Goal: Task Accomplishment & Management: Use online tool/utility

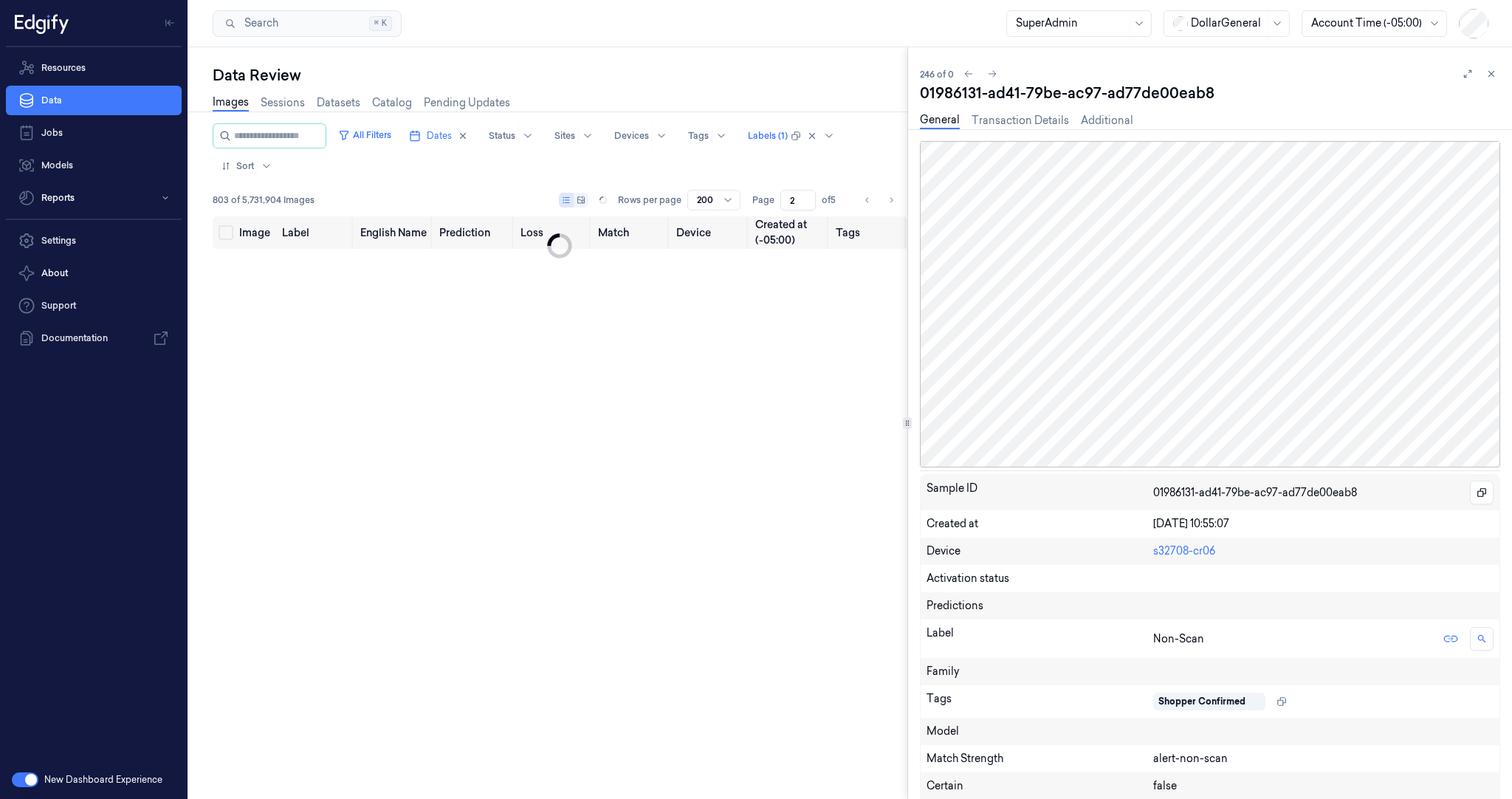
click at [904, 288] on div "Data Review Images Sessions Datasets Catalog Pending Updates All Filters Dates …" at bounding box center [850, 423] width 1323 height 751
click at [21, 777] on button "button" at bounding box center [25, 780] width 27 height 15
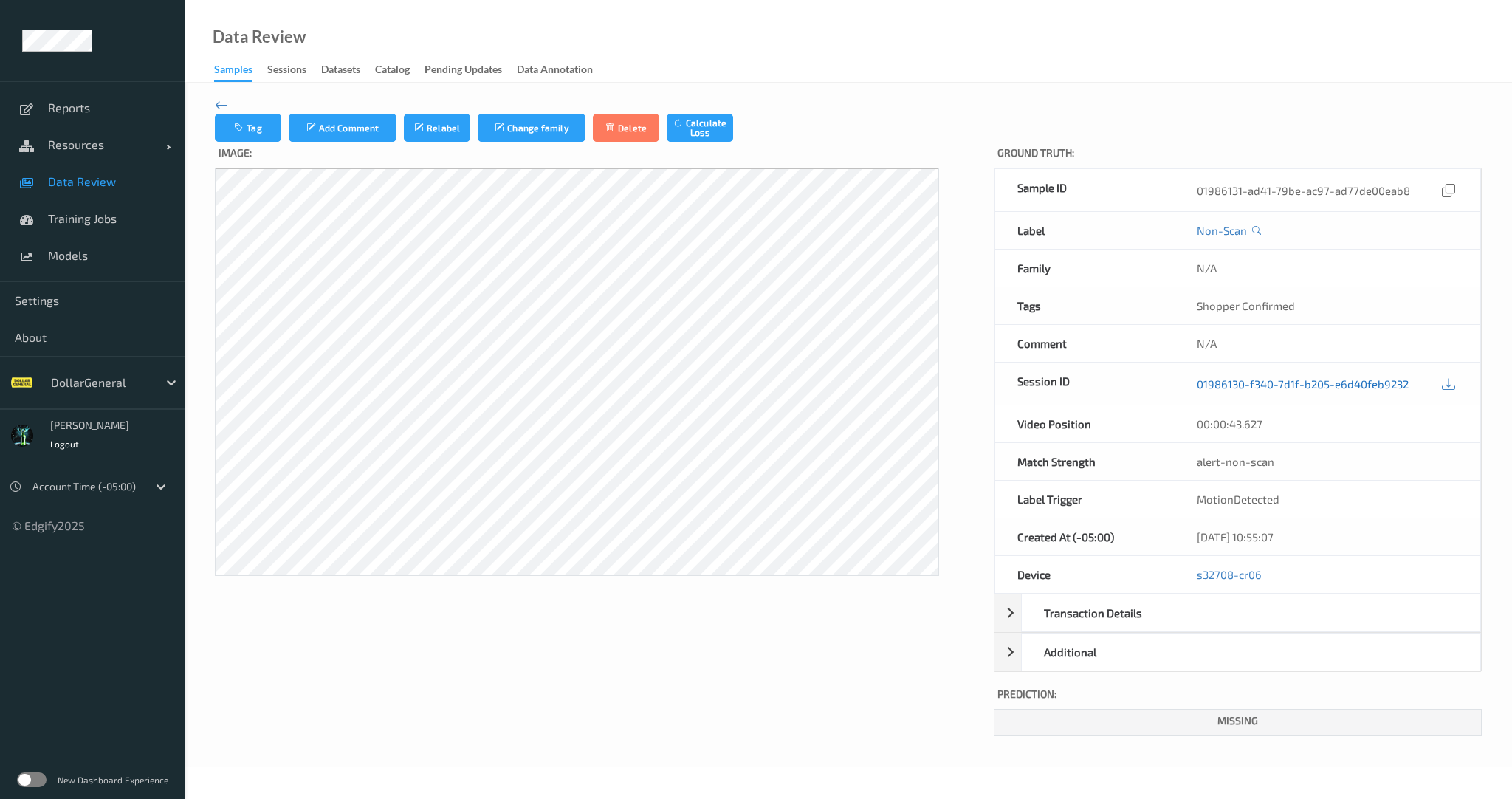
click at [1334, 382] on link "01986130-f340-7d1f-b205-e6d40feb9232" at bounding box center [1303, 384] width 212 height 15
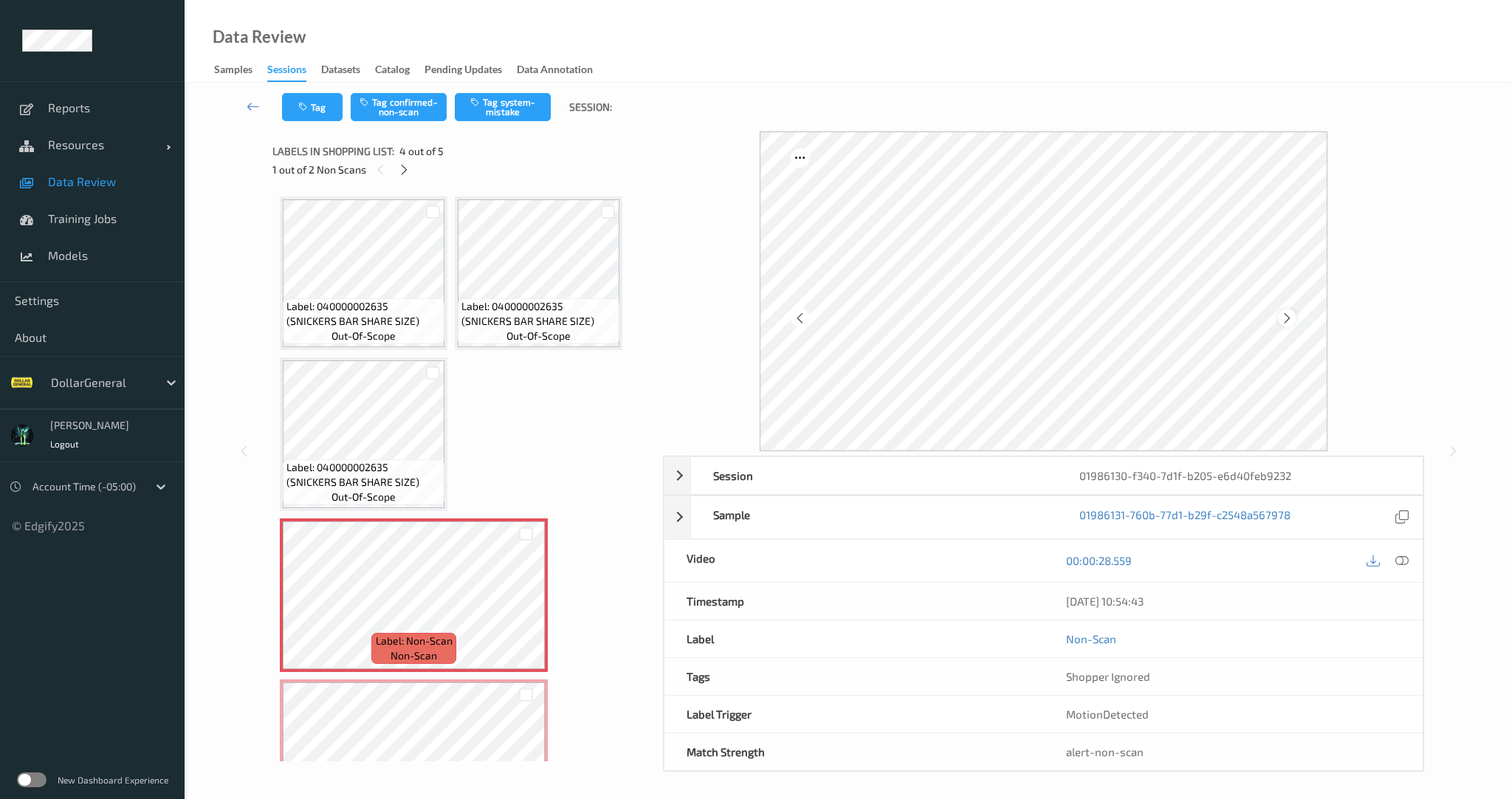
click at [1287, 316] on icon at bounding box center [1287, 318] width 13 height 13
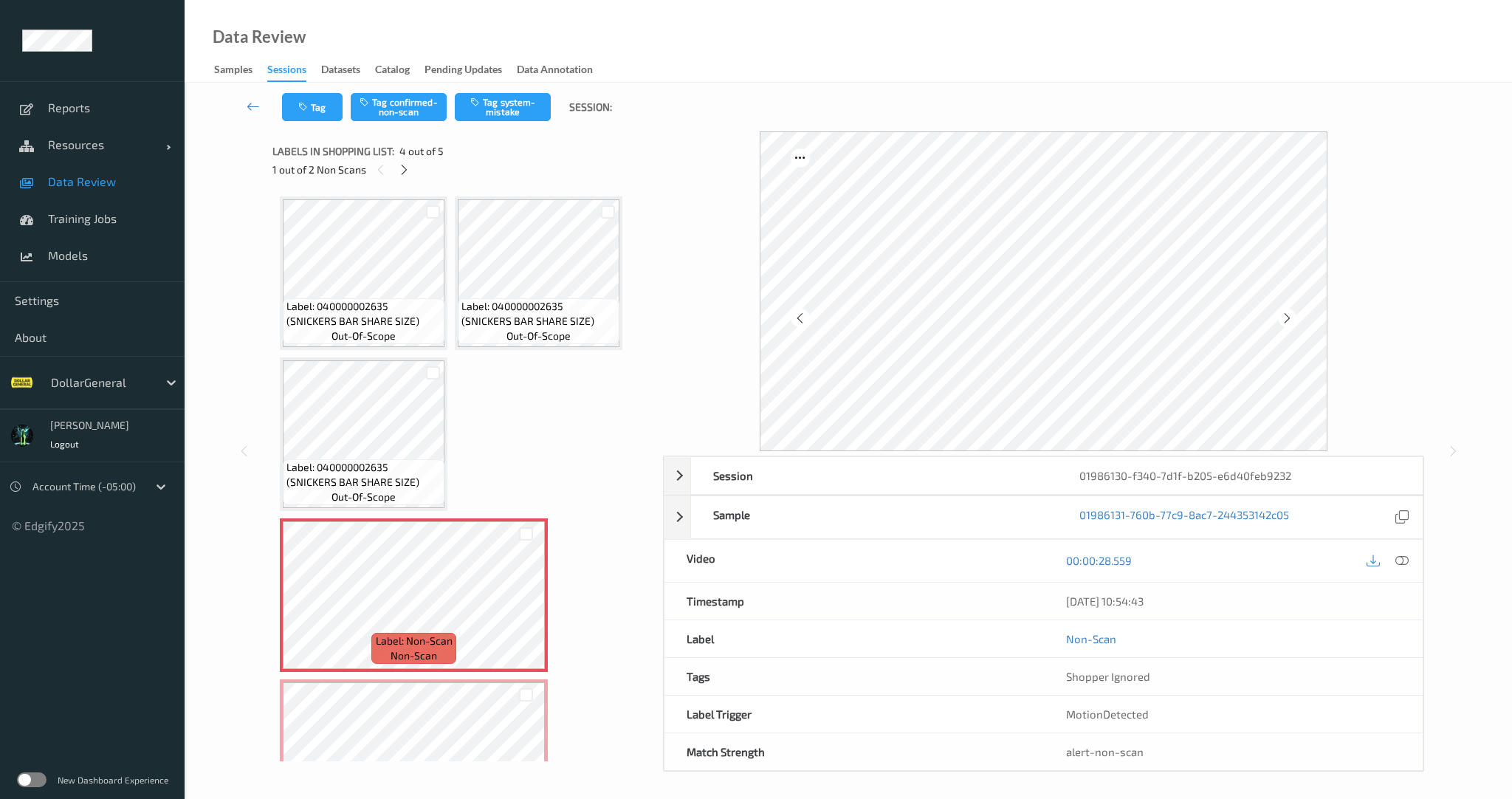
click at [1287, 316] on icon at bounding box center [1287, 318] width 13 height 13
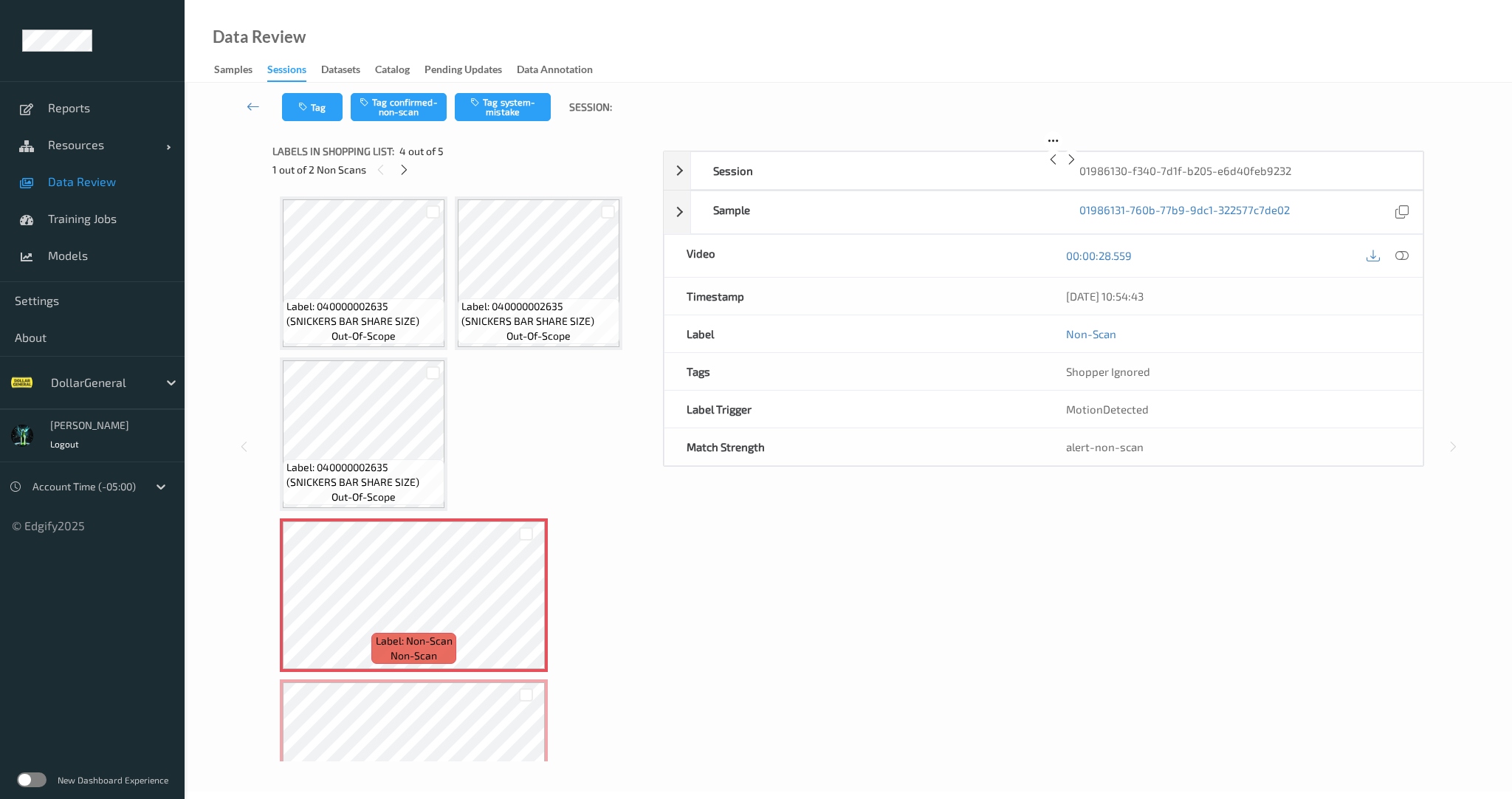
click at [1078, 166] on icon at bounding box center [1071, 159] width 13 height 13
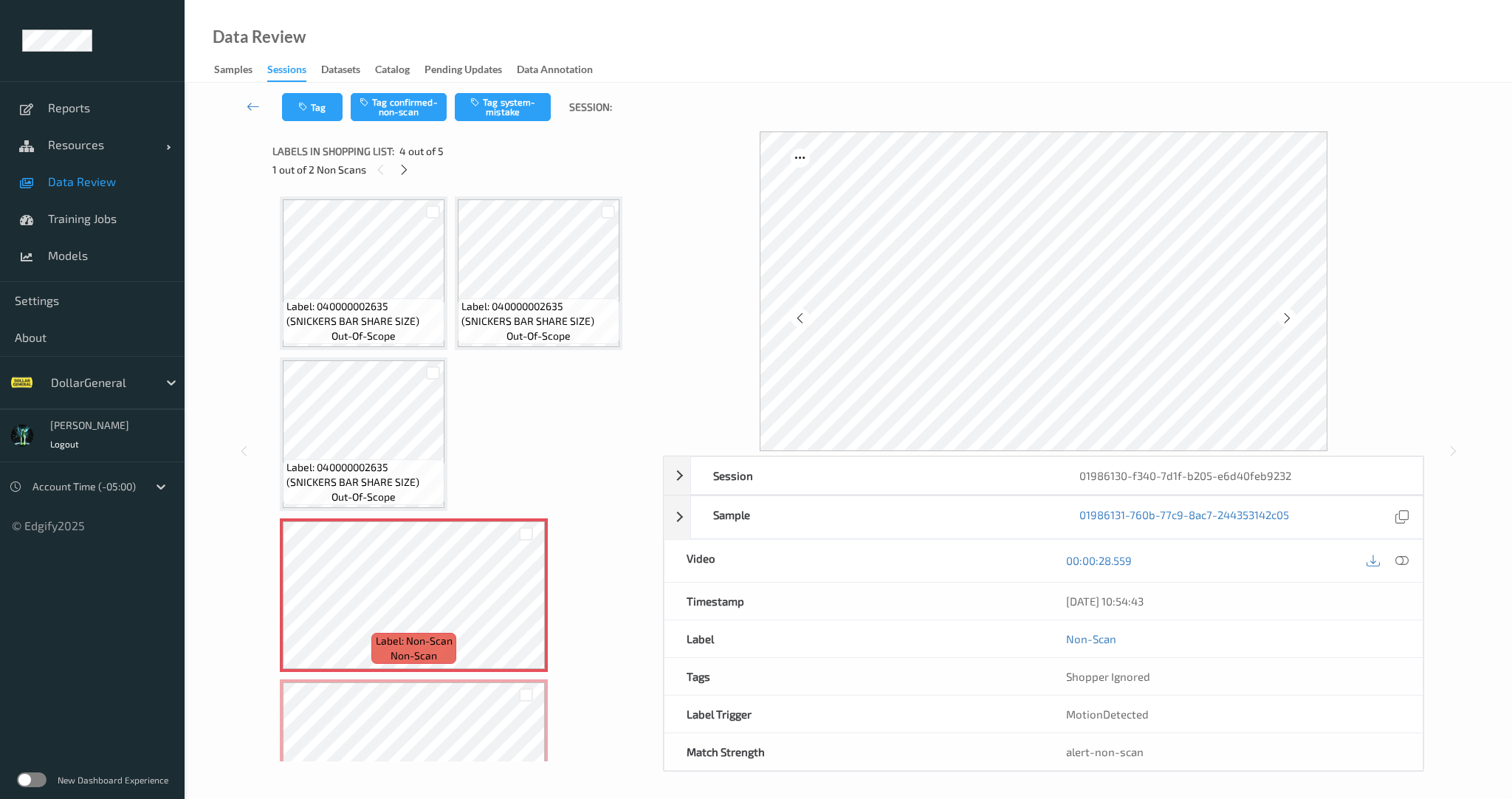
click at [1287, 316] on icon at bounding box center [1287, 318] width 13 height 13
click at [685, 478] on div "Session 01986130-f340-7d1f-b205-e6d40feb9232" at bounding box center [1044, 476] width 760 height 38
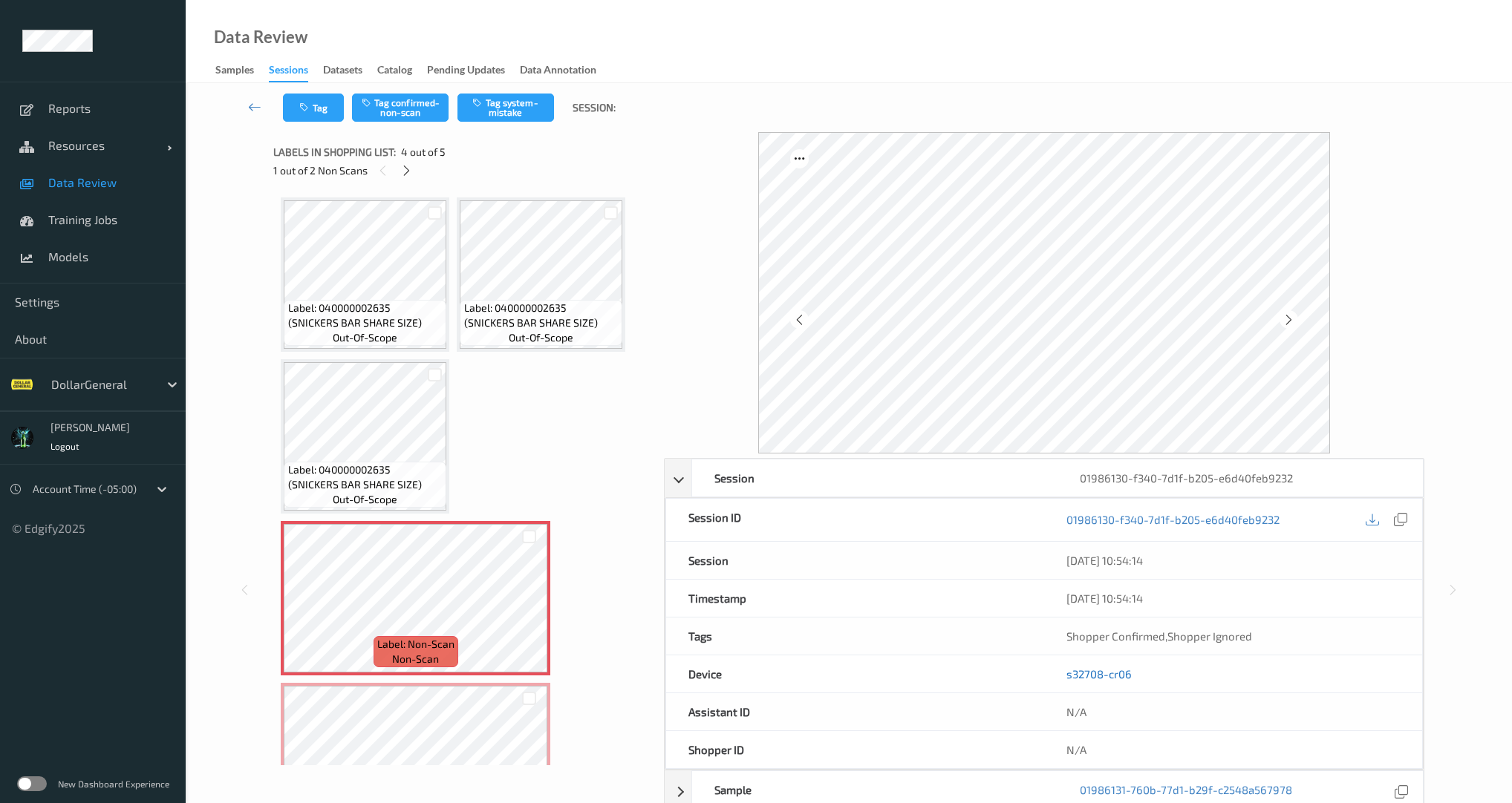
click at [1117, 674] on link "s32708-cr06" at bounding box center [1099, 674] width 65 height 13
drag, startPoint x: 1195, startPoint y: 680, endPoint x: 1066, endPoint y: 665, distance: 129.9
click at [1066, 665] on div "s32708-cr06" at bounding box center [1232, 674] width 378 height 37
copy link "s32708-cr06"
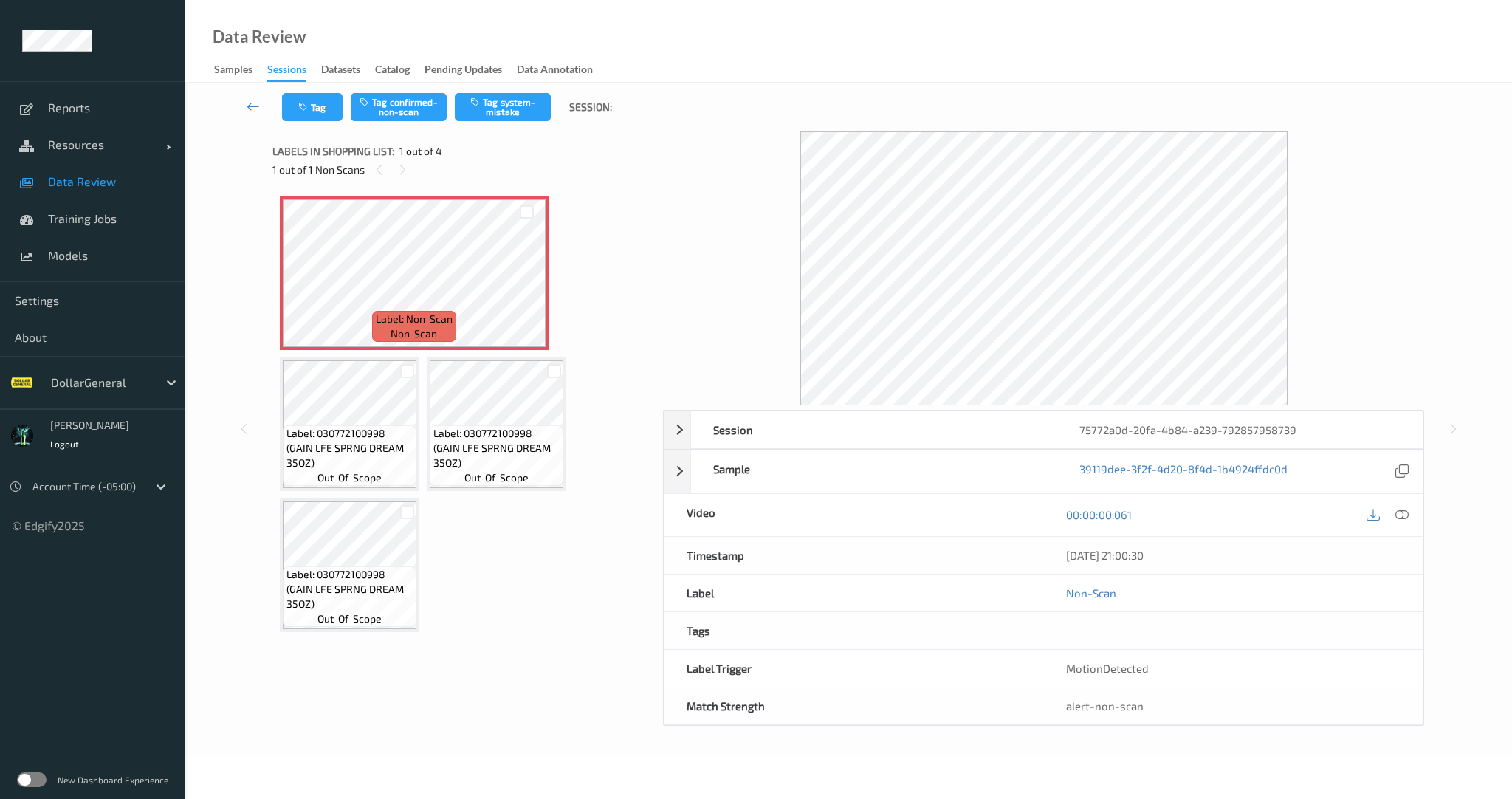
click at [80, 182] on span "Data Review" at bounding box center [109, 182] width 122 height 15
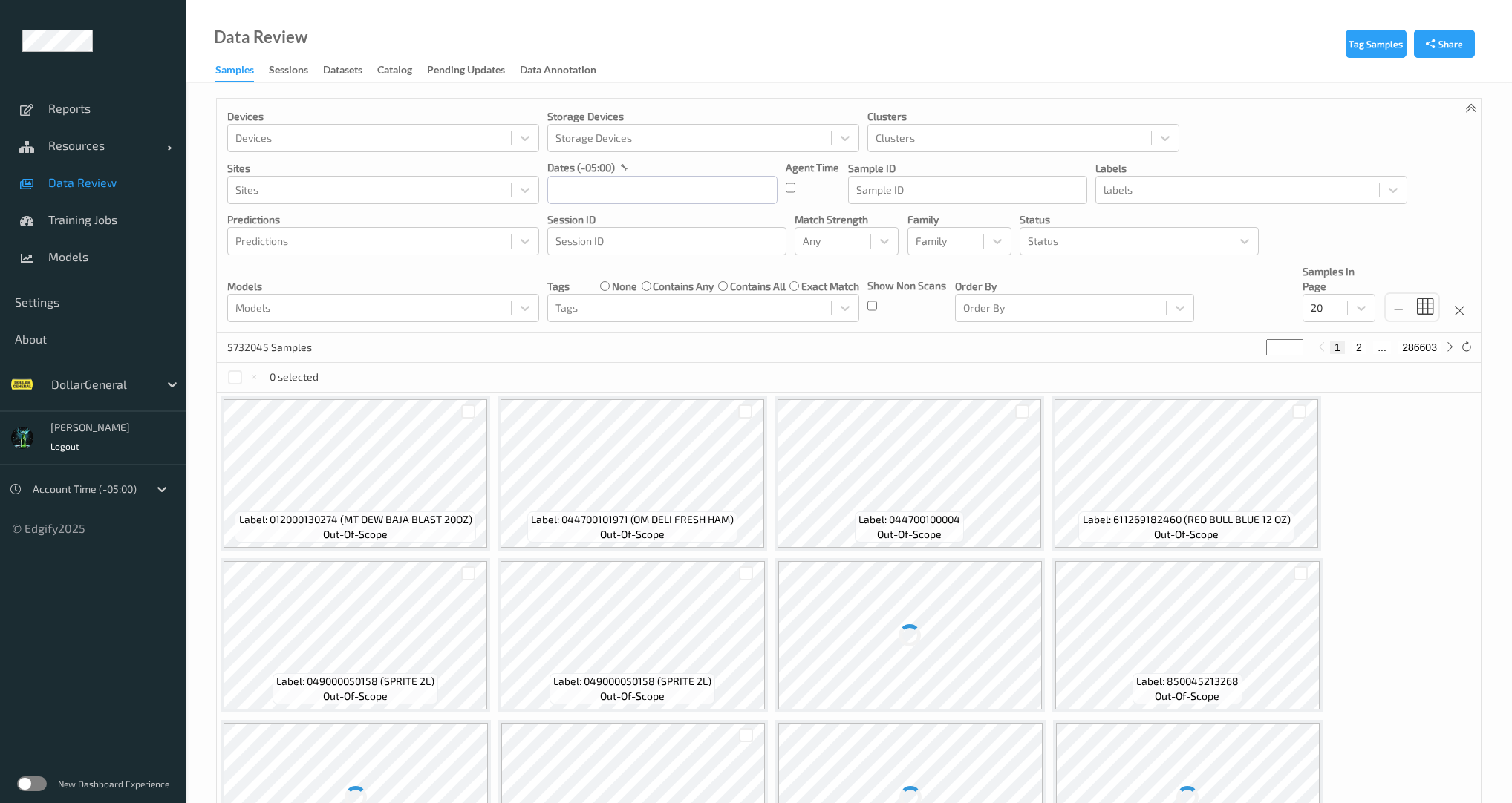
click at [275, 85] on div "Tag Samples Share Devices Devices Storage Devices Storage Devices Clusters Clus…" at bounding box center [849, 672] width 1326 height 1179
click at [306, 69] on div "Sessions" at bounding box center [288, 71] width 39 height 18
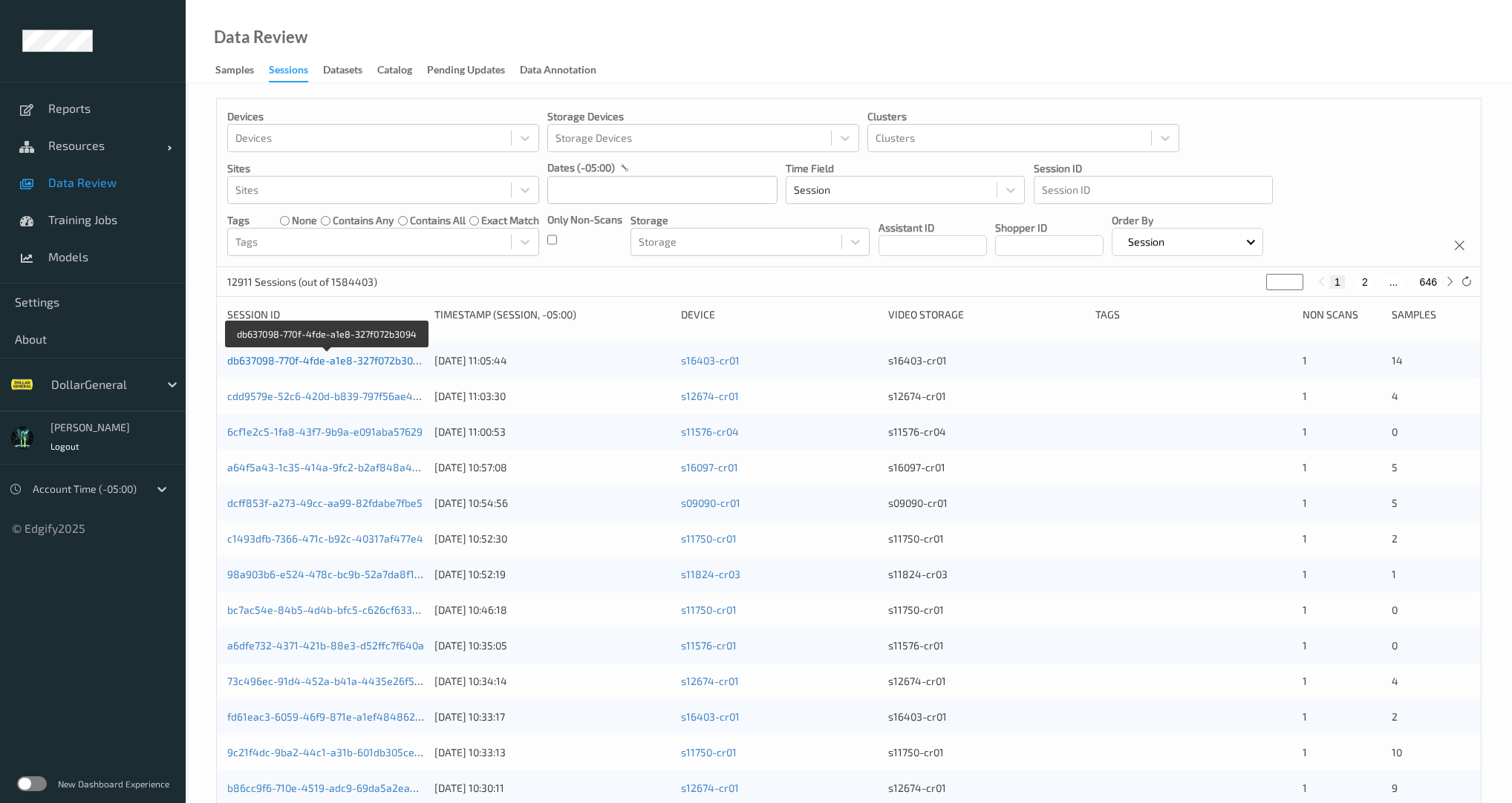
click at [348, 362] on link "db637098-770f-4fde-a1e8-327f072b3094" at bounding box center [327, 360] width 198 height 13
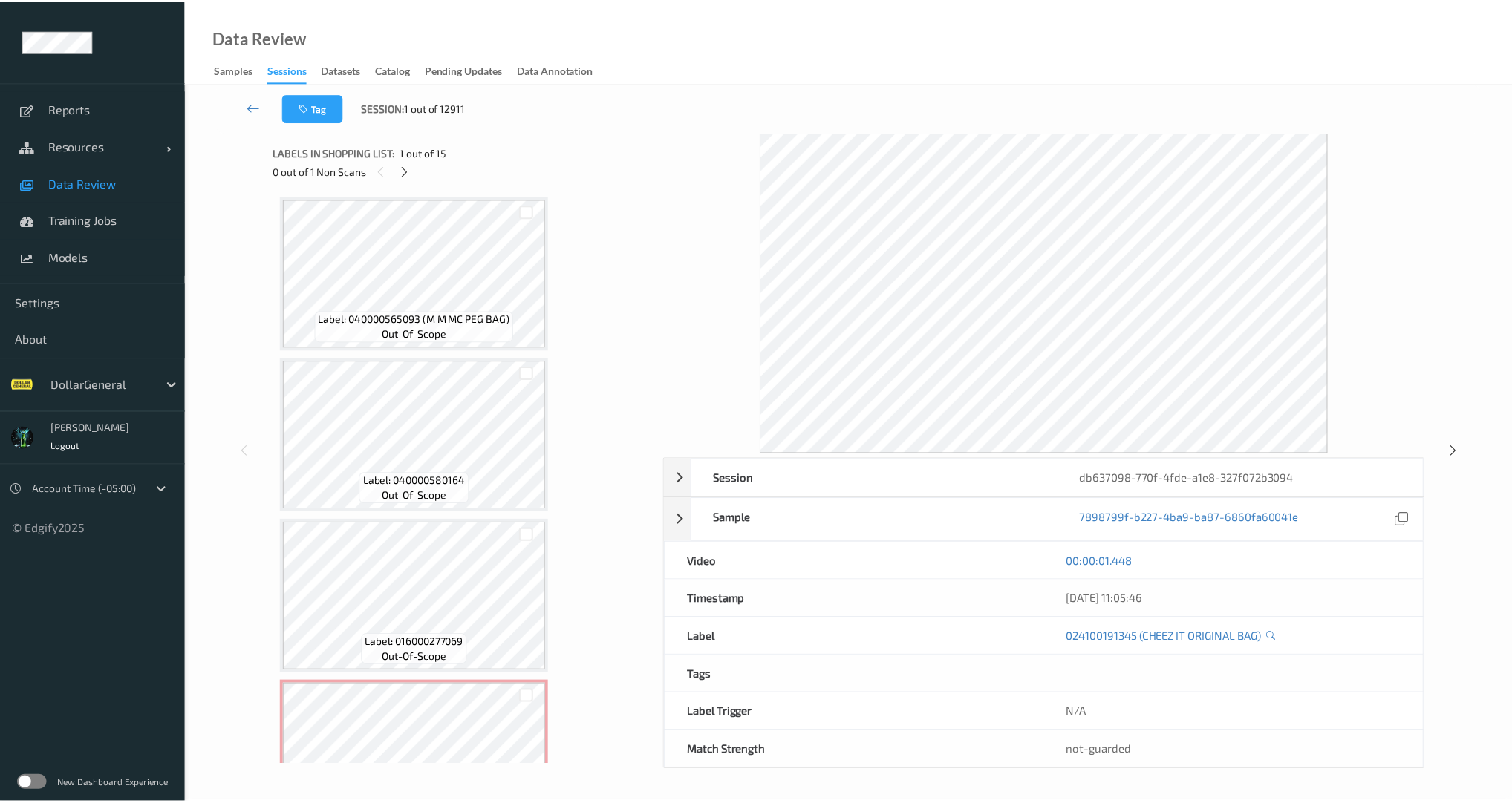
scroll to position [1859, 0]
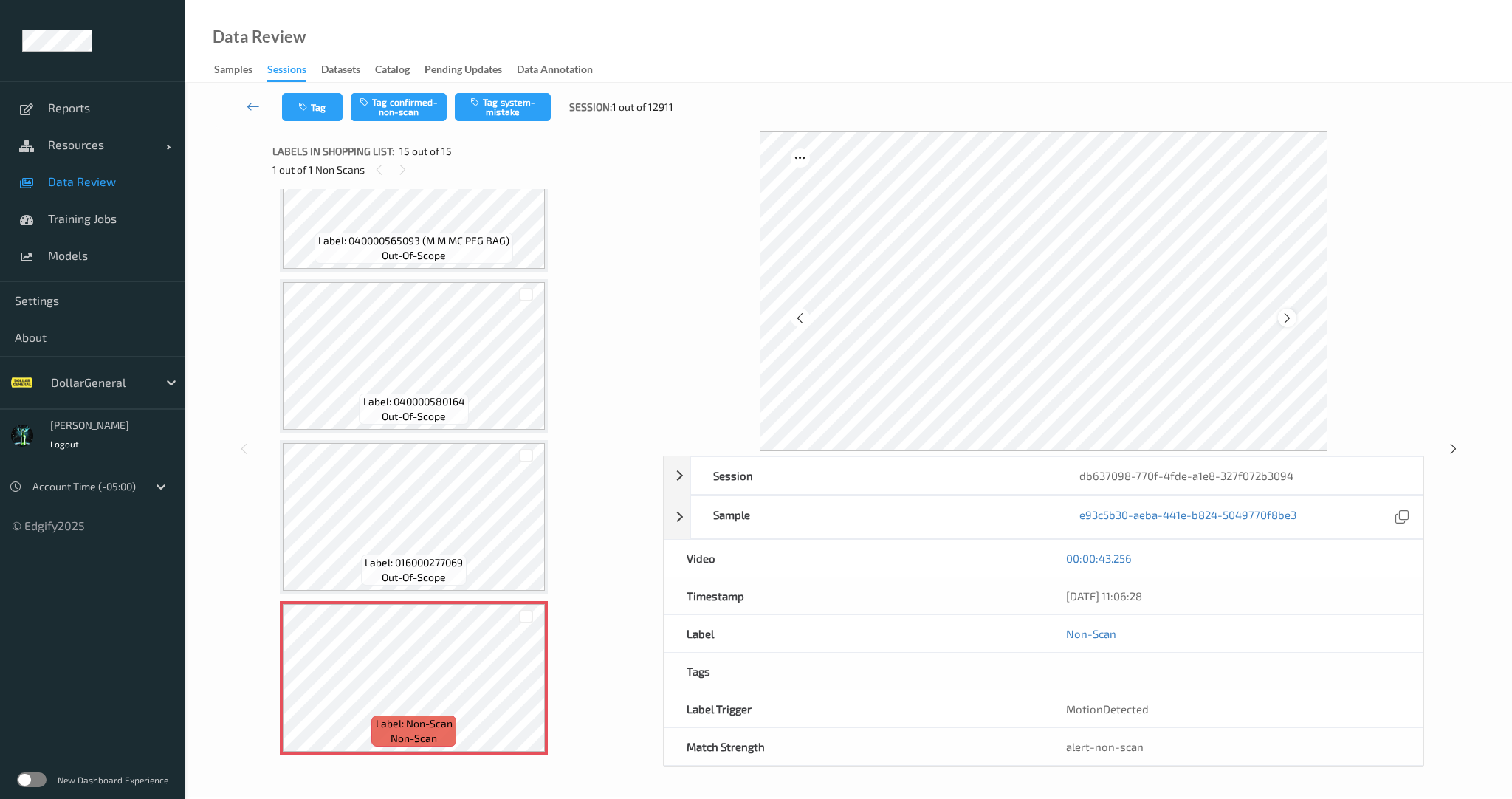
click at [1287, 316] on icon at bounding box center [1287, 318] width 13 height 13
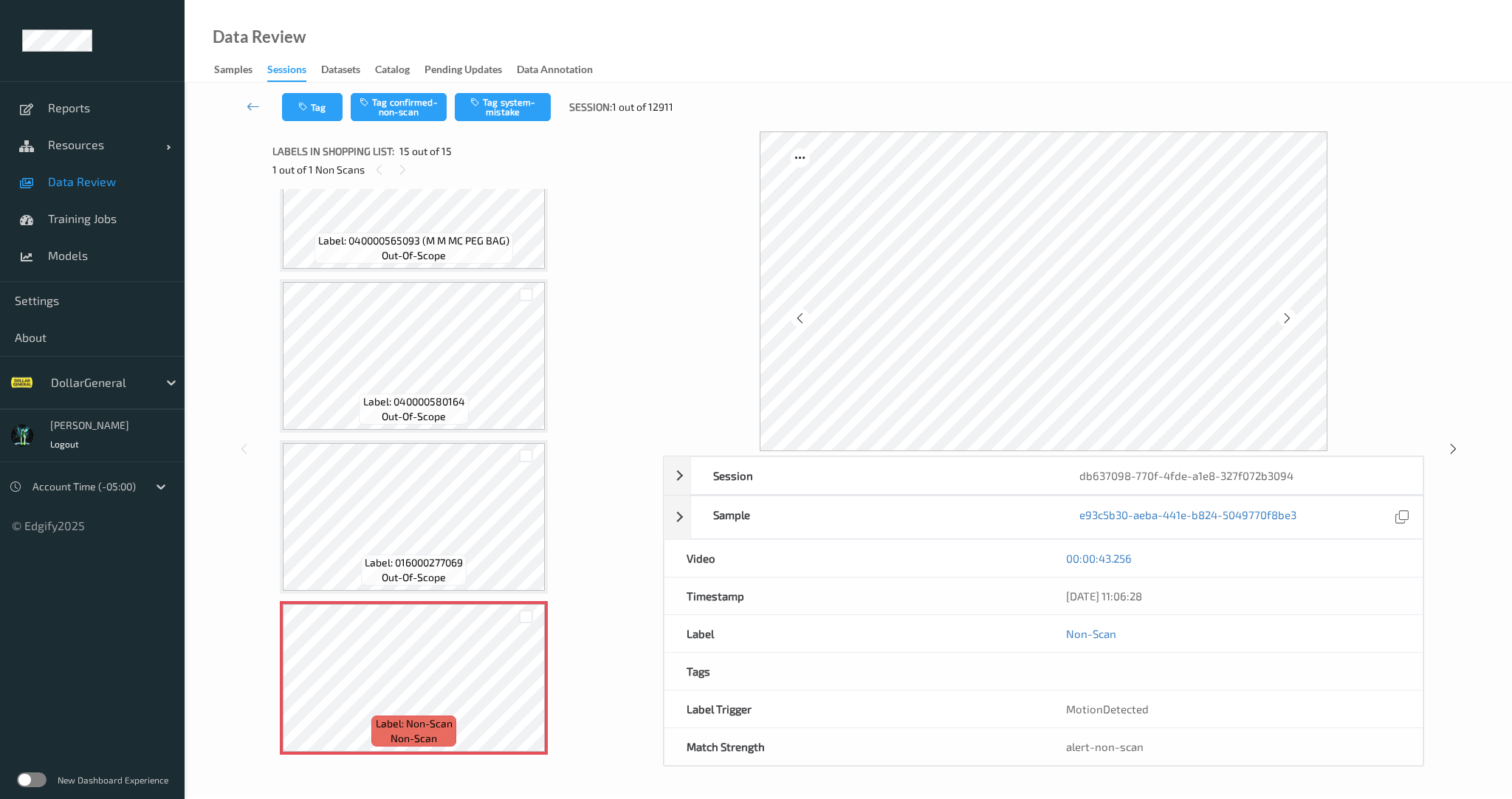
click at [1287, 316] on icon at bounding box center [1287, 318] width 13 height 13
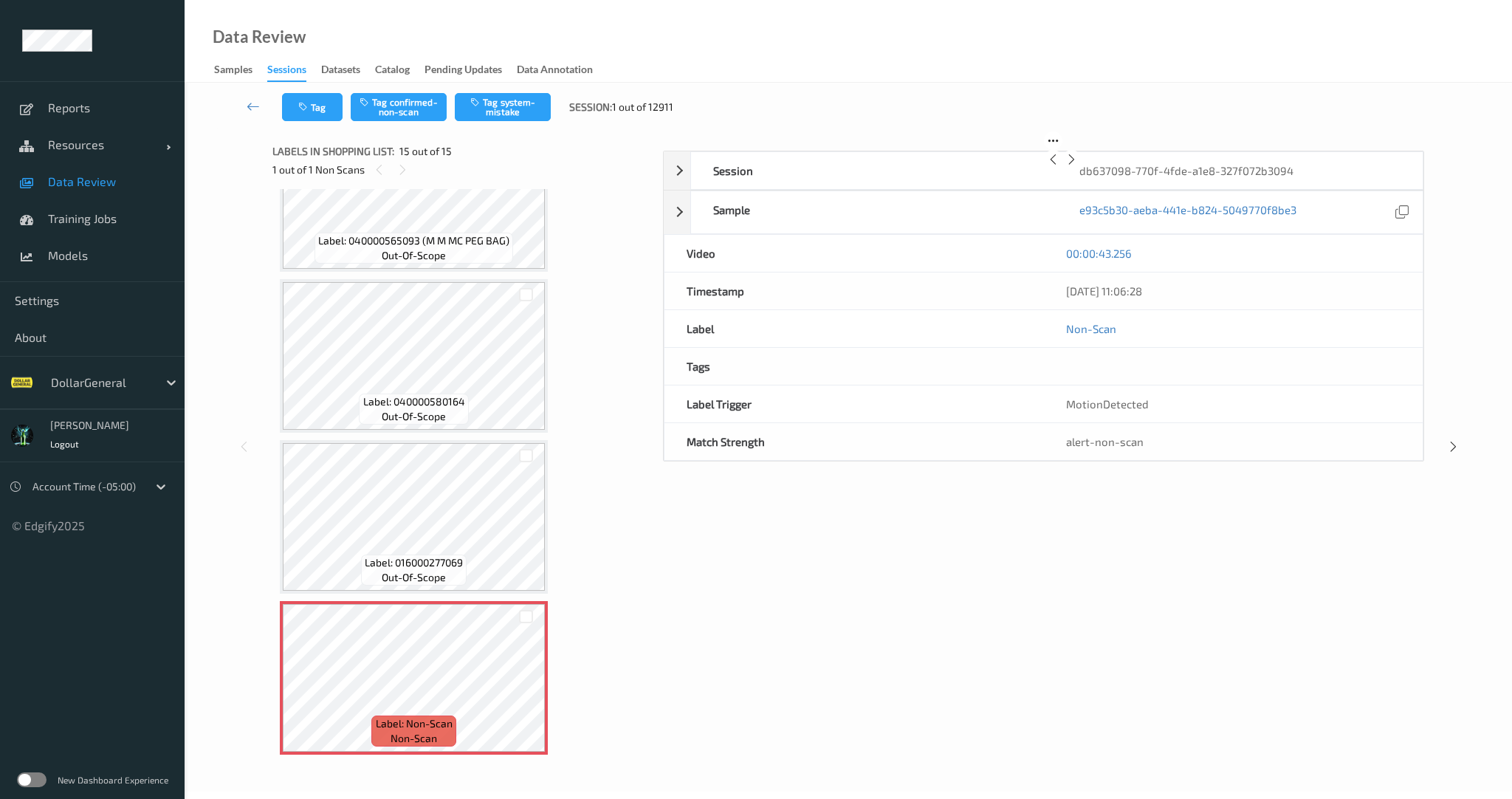
click at [1078, 166] on icon at bounding box center [1071, 159] width 13 height 13
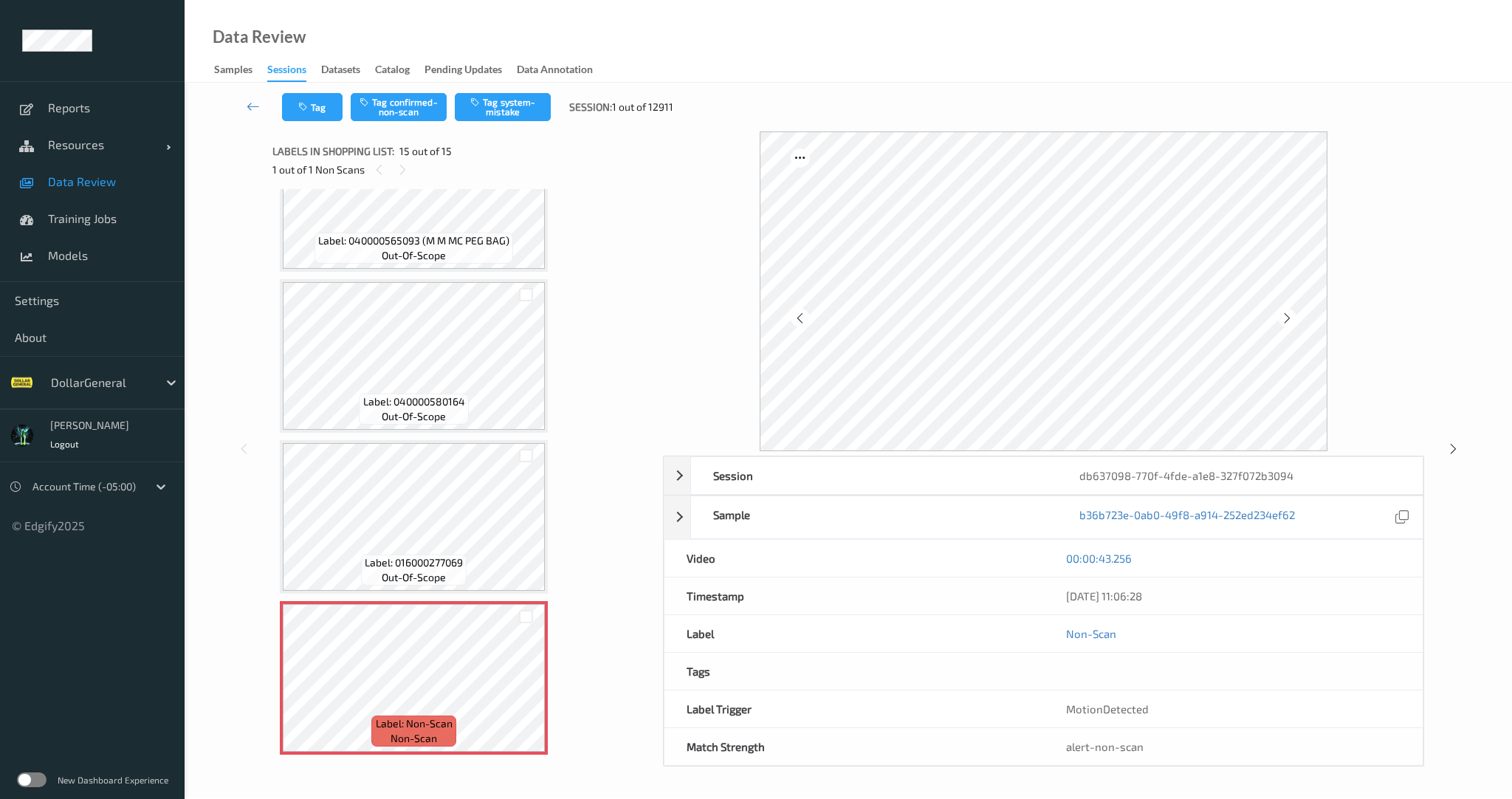
click at [1287, 316] on icon at bounding box center [1287, 318] width 13 height 13
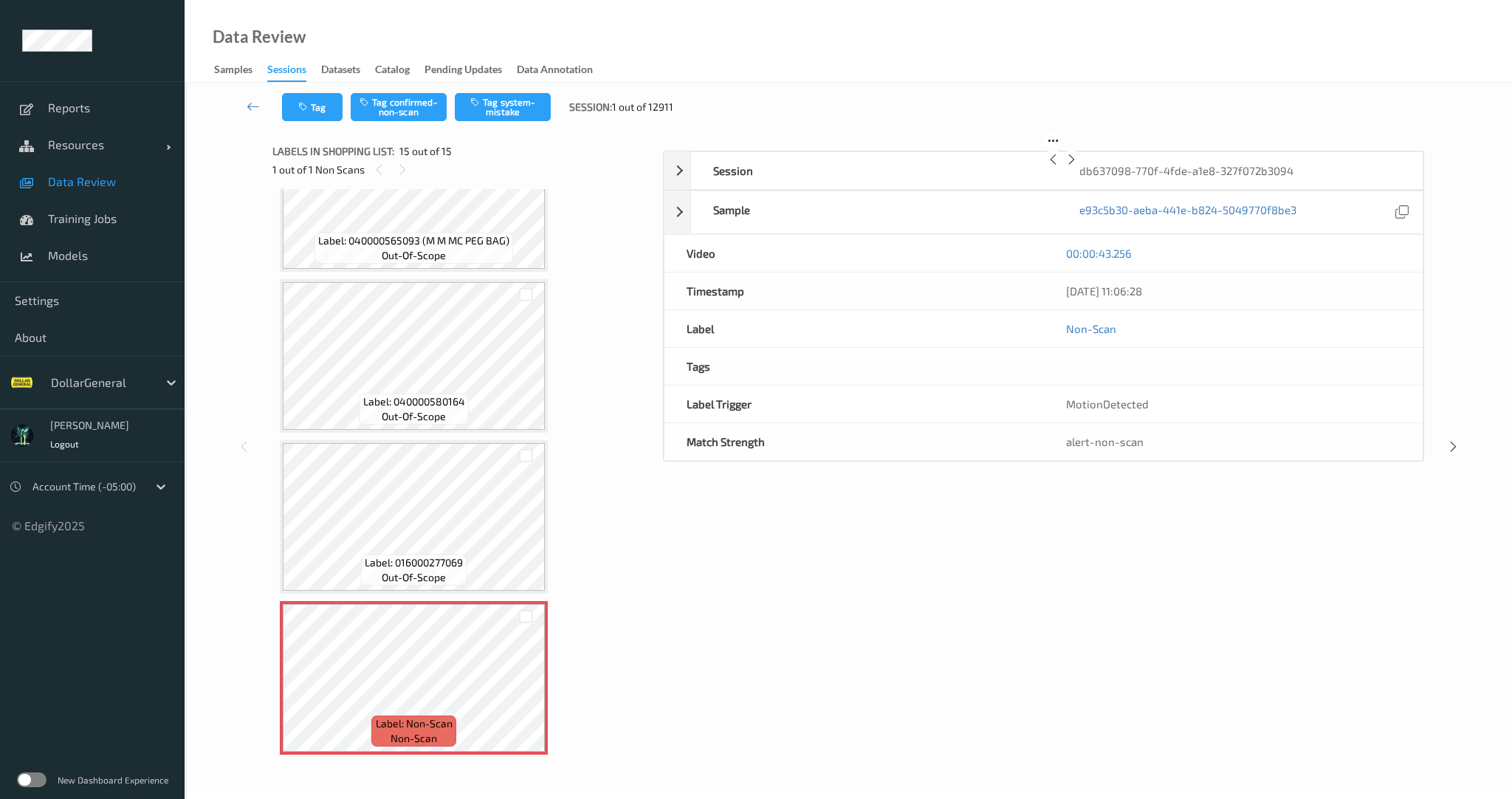
click at [1078, 166] on icon at bounding box center [1071, 159] width 13 height 13
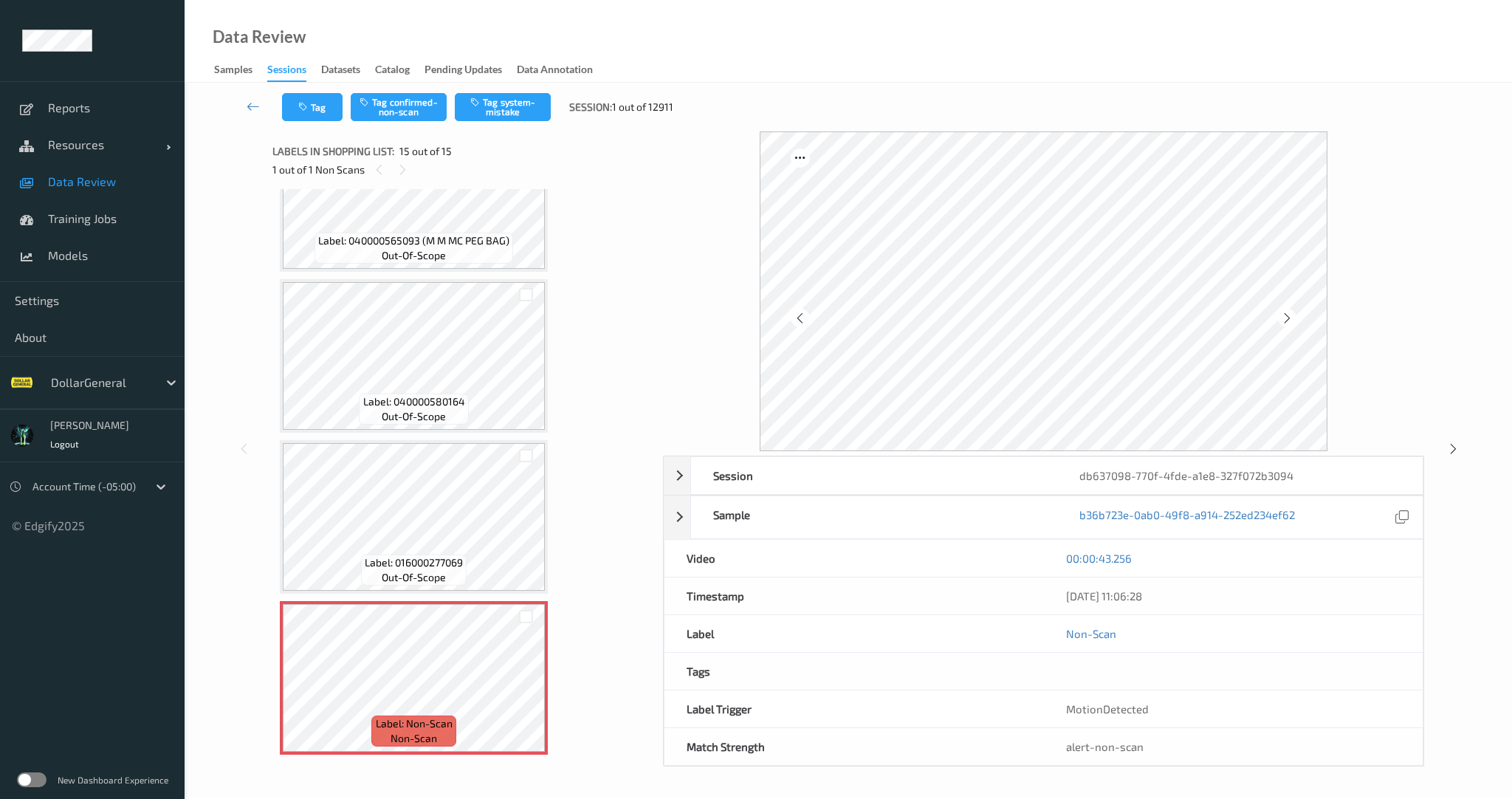
click at [1287, 316] on icon at bounding box center [1287, 318] width 13 height 13
click at [74, 186] on span "Data Review" at bounding box center [109, 182] width 122 height 15
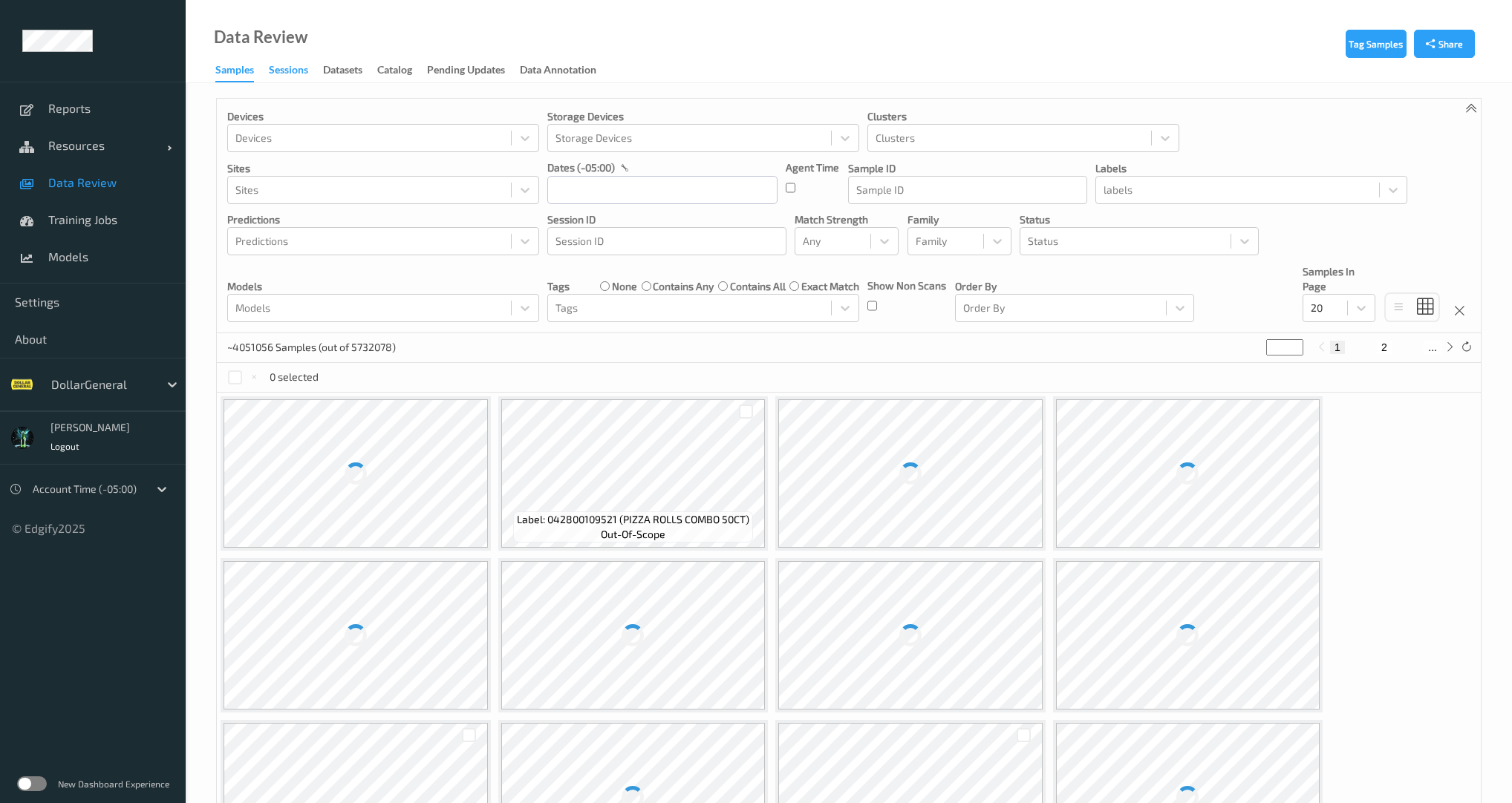
click at [285, 69] on div "Sessions" at bounding box center [288, 71] width 39 height 18
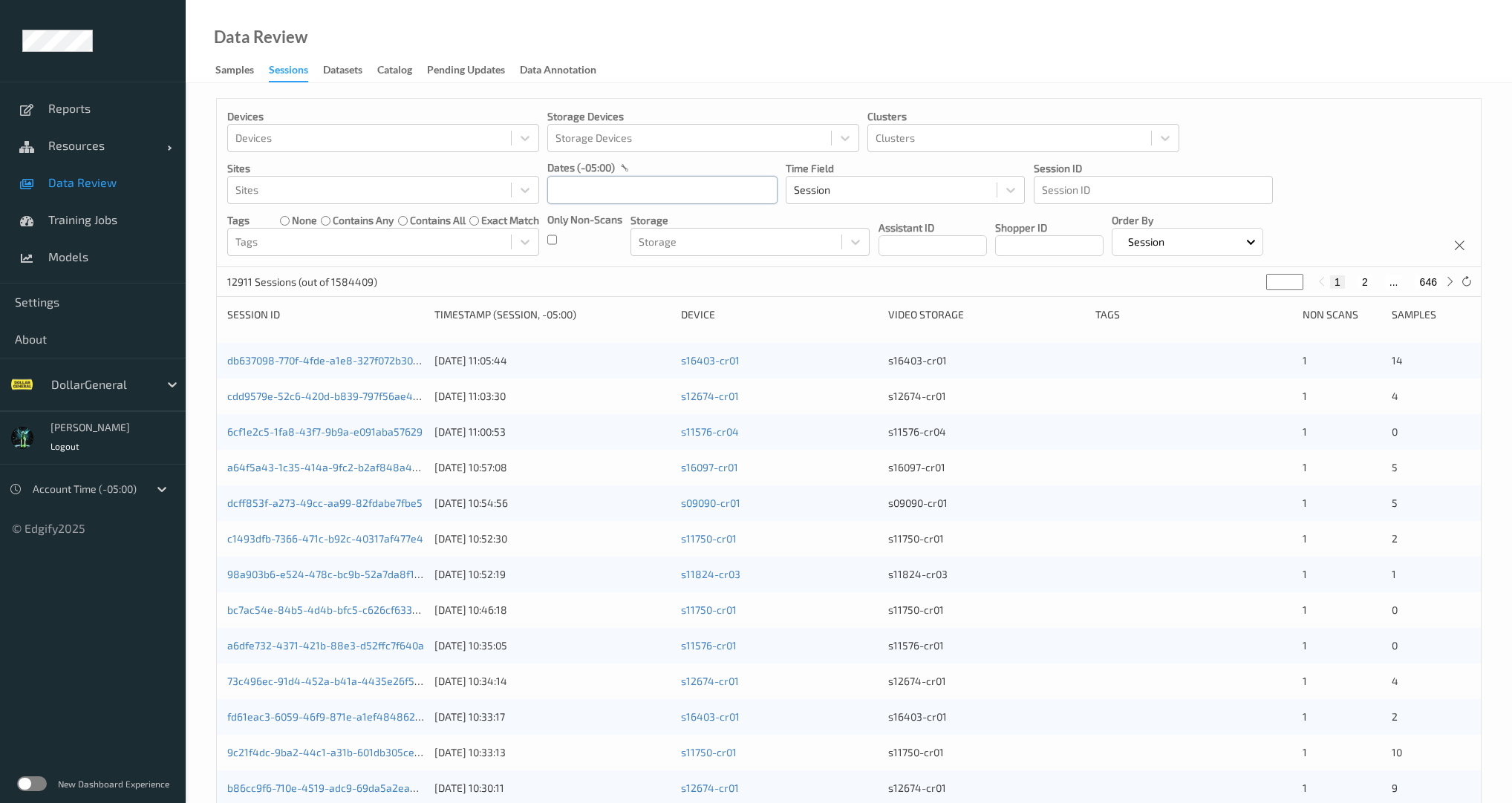
click at [620, 193] on input "text" at bounding box center [662, 190] width 230 height 29
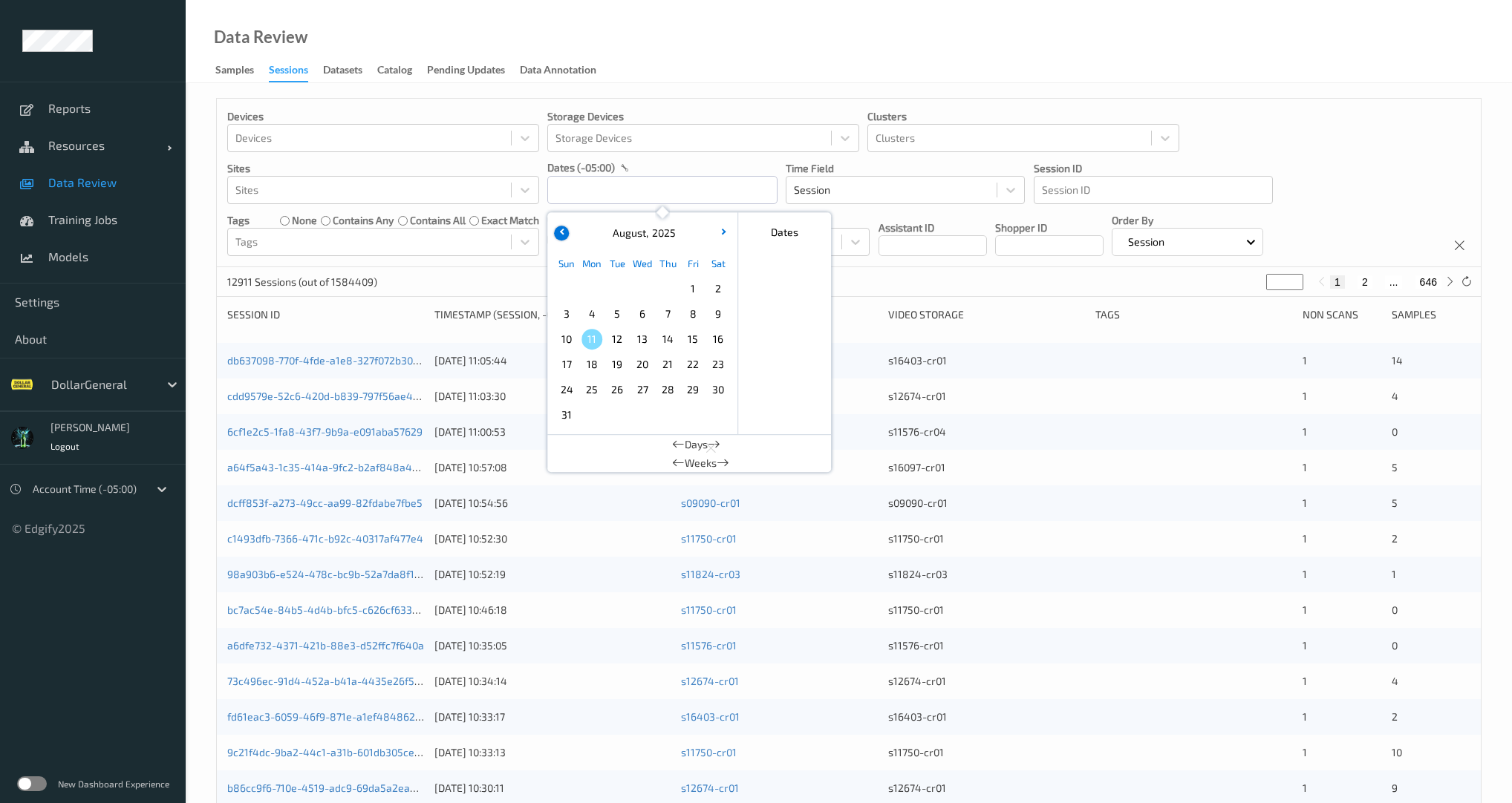
click at [564, 232] on icon "button" at bounding box center [562, 231] width 6 height 6
drag, startPoint x: 568, startPoint y: 387, endPoint x: 581, endPoint y: 375, distance: 17.7
click at [568, 387] on span "27" at bounding box center [566, 389] width 21 height 21
click at [728, 232] on button "button" at bounding box center [724, 233] width 15 height 15
click at [723, 288] on span "2" at bounding box center [718, 289] width 21 height 21
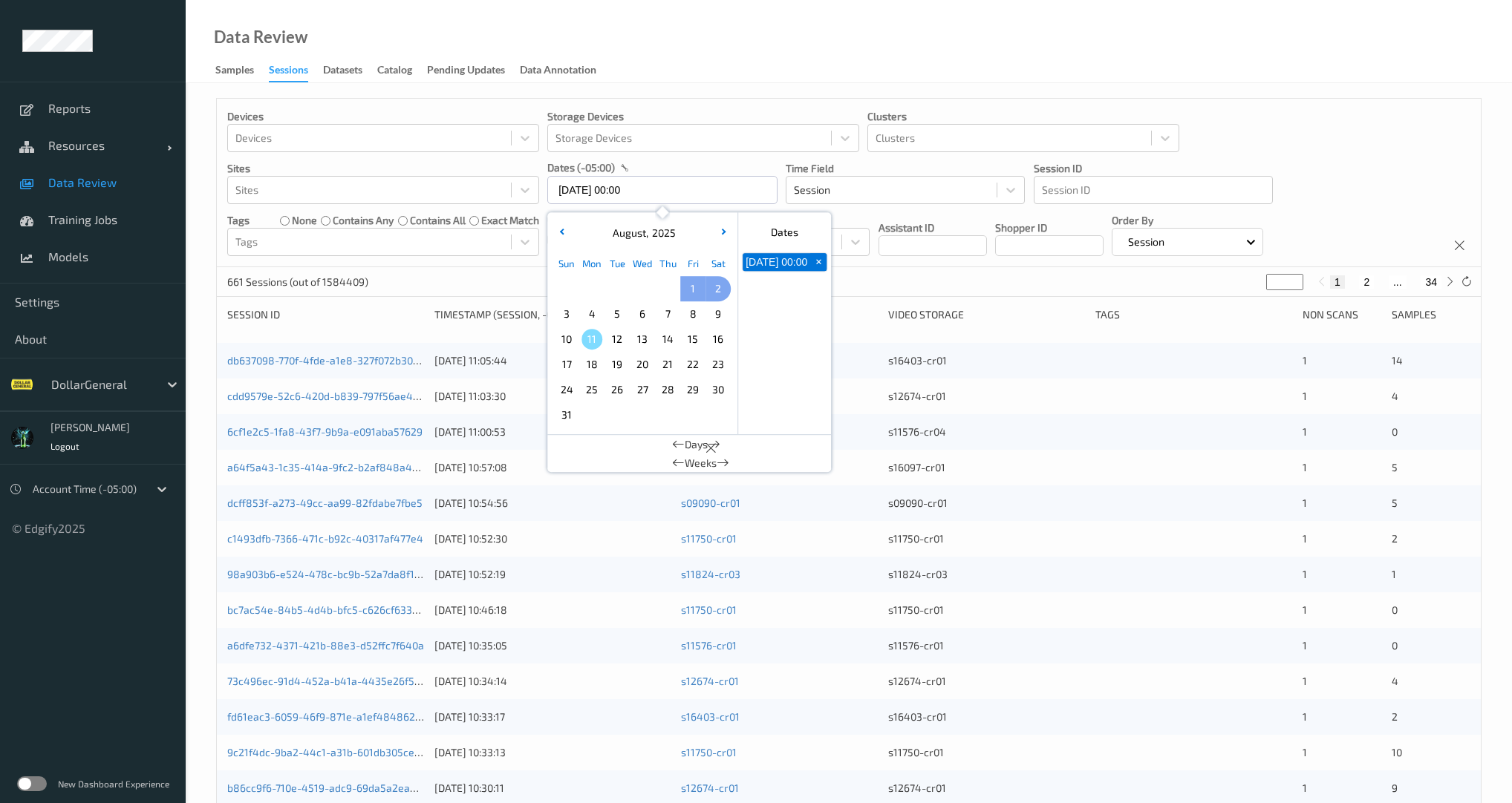
type input "27/07/2025 00:00 -> 02/08/2025 23:59"
click at [1378, 180] on div "Devices Devices Storage Devices Storage Devices Clusters Clusters Sites Sites d…" at bounding box center [848, 183] width 1263 height 169
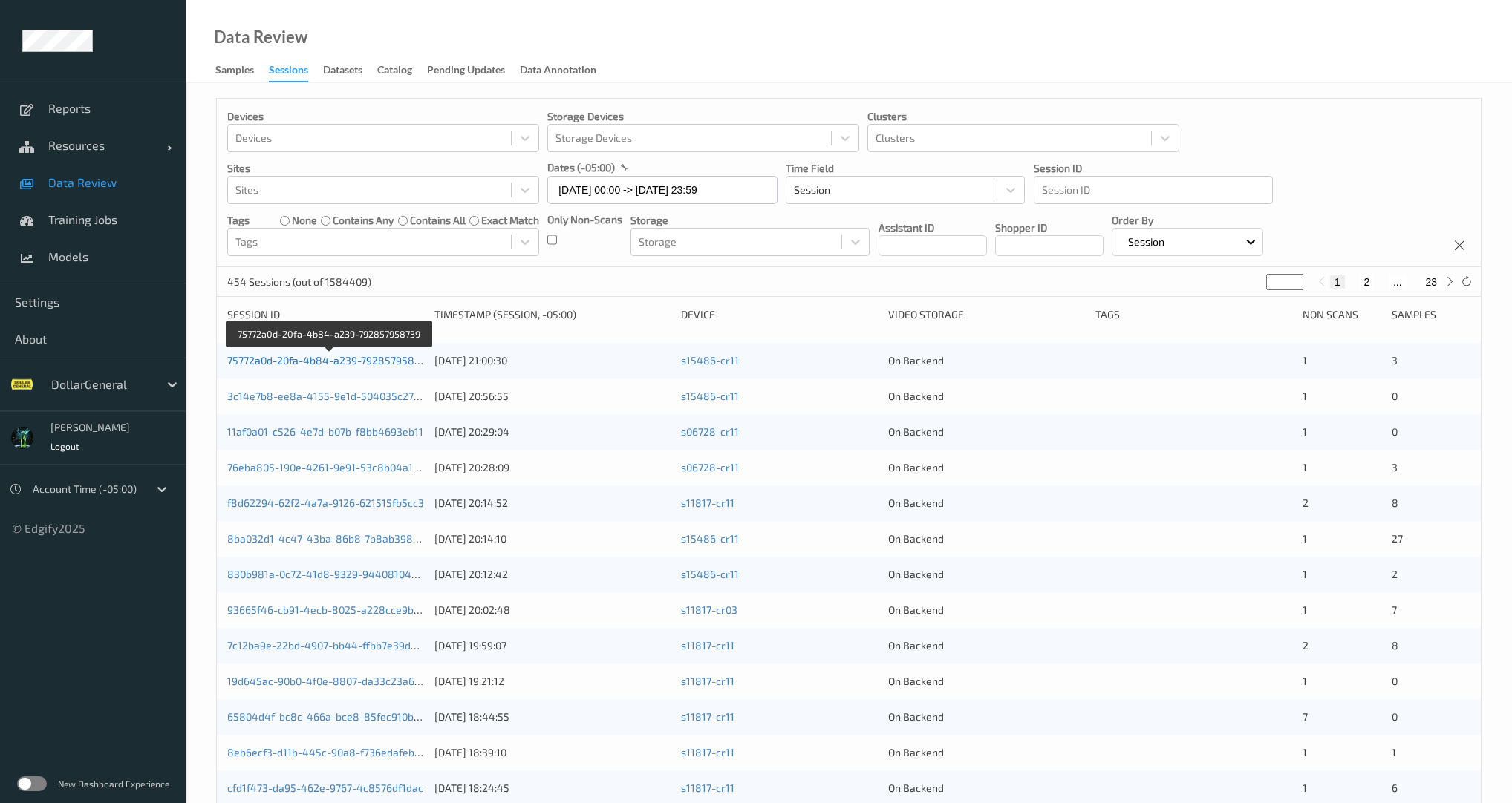
click at [341, 357] on link "75772a0d-20fa-4b84-a239-792857958739" at bounding box center [329, 360] width 204 height 13
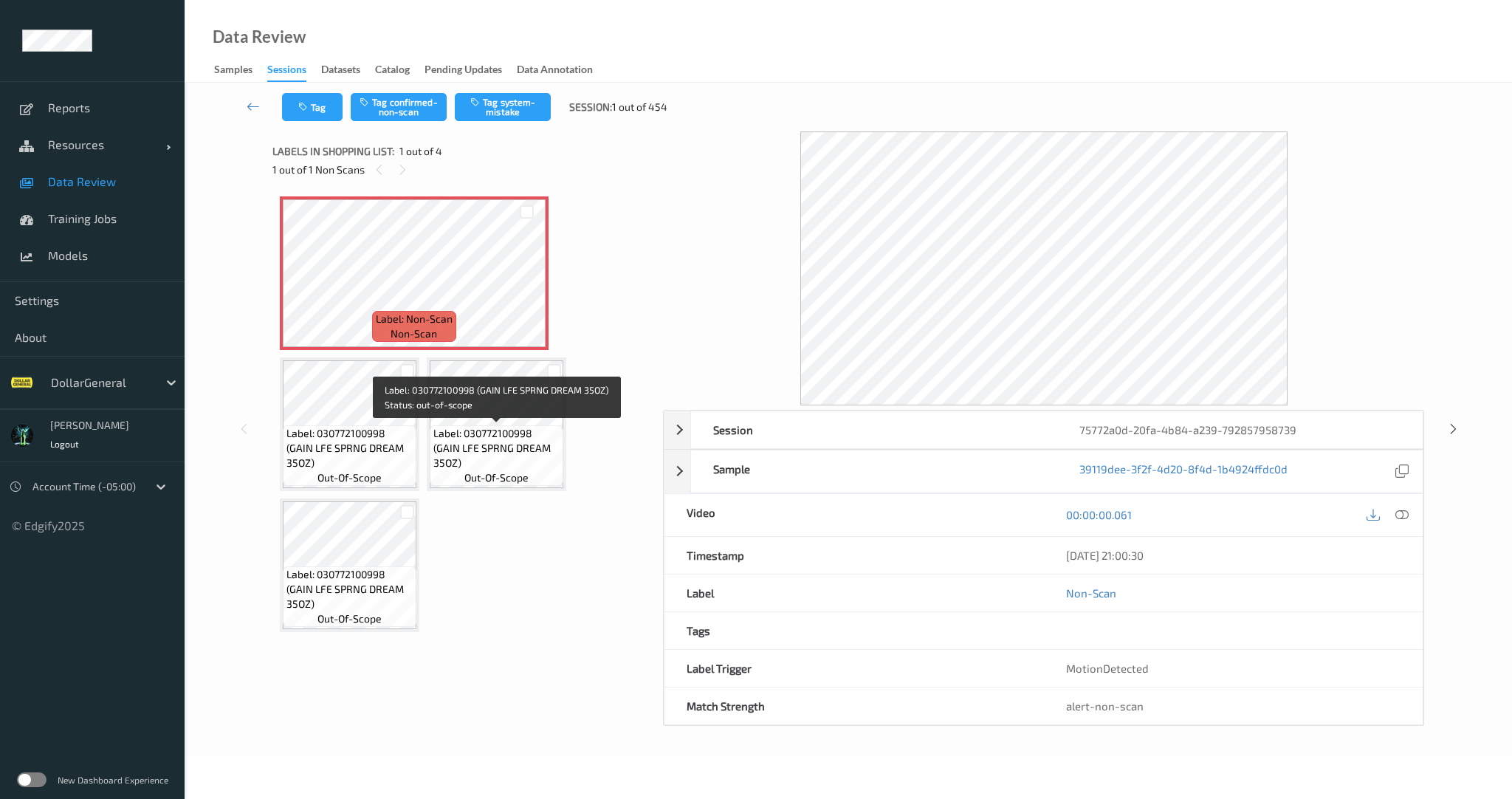
click at [474, 436] on span "Label: 030772100998 (GAIN LFE SPRNG DREAM 35OZ)" at bounding box center [496, 448] width 126 height 44
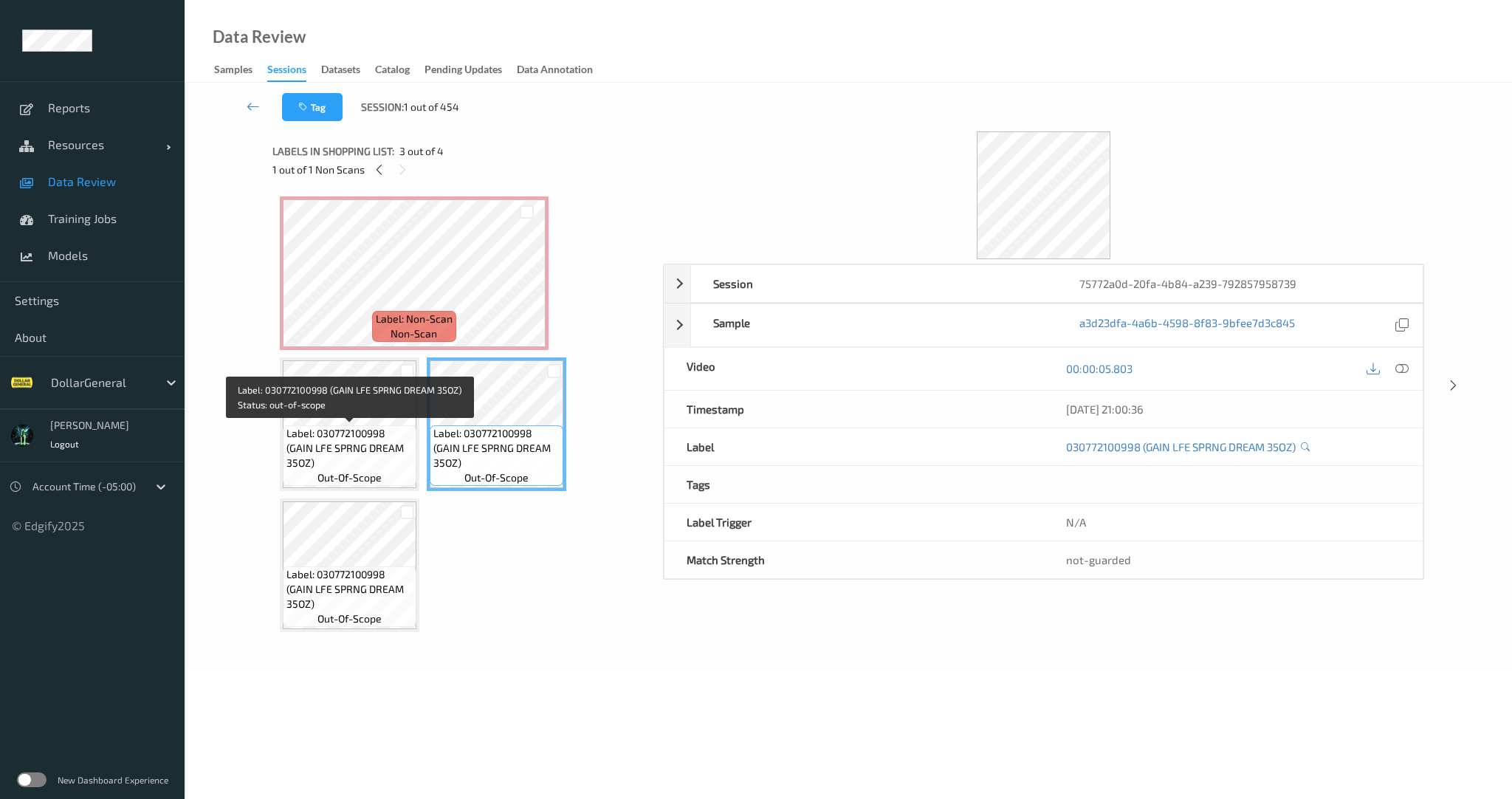
click at [339, 431] on span "Label: 030772100998 (GAIN LFE SPRNG DREAM 35OZ)" at bounding box center [349, 448] width 126 height 44
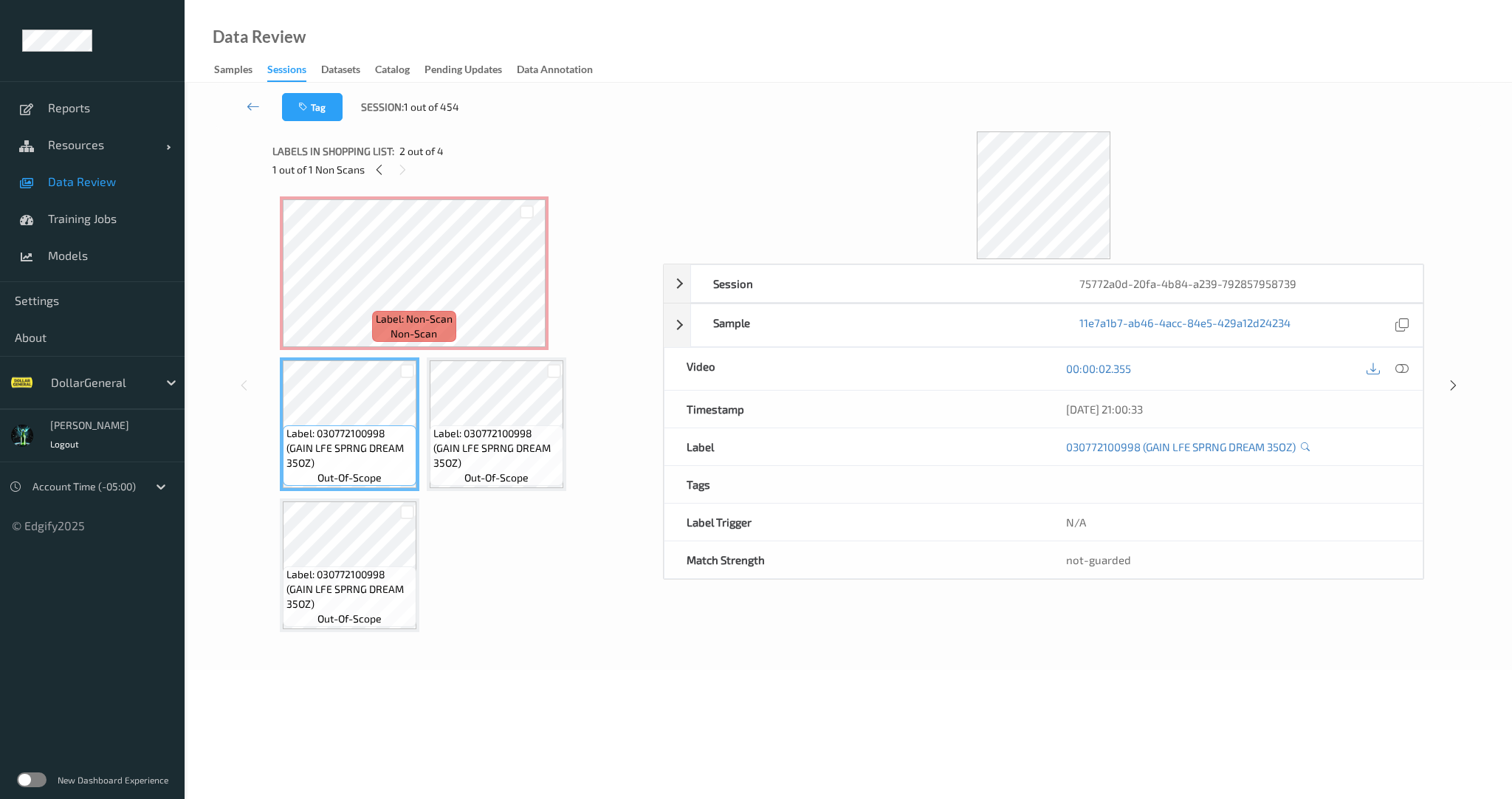
click at [94, 188] on span "Data Review" at bounding box center [109, 182] width 122 height 15
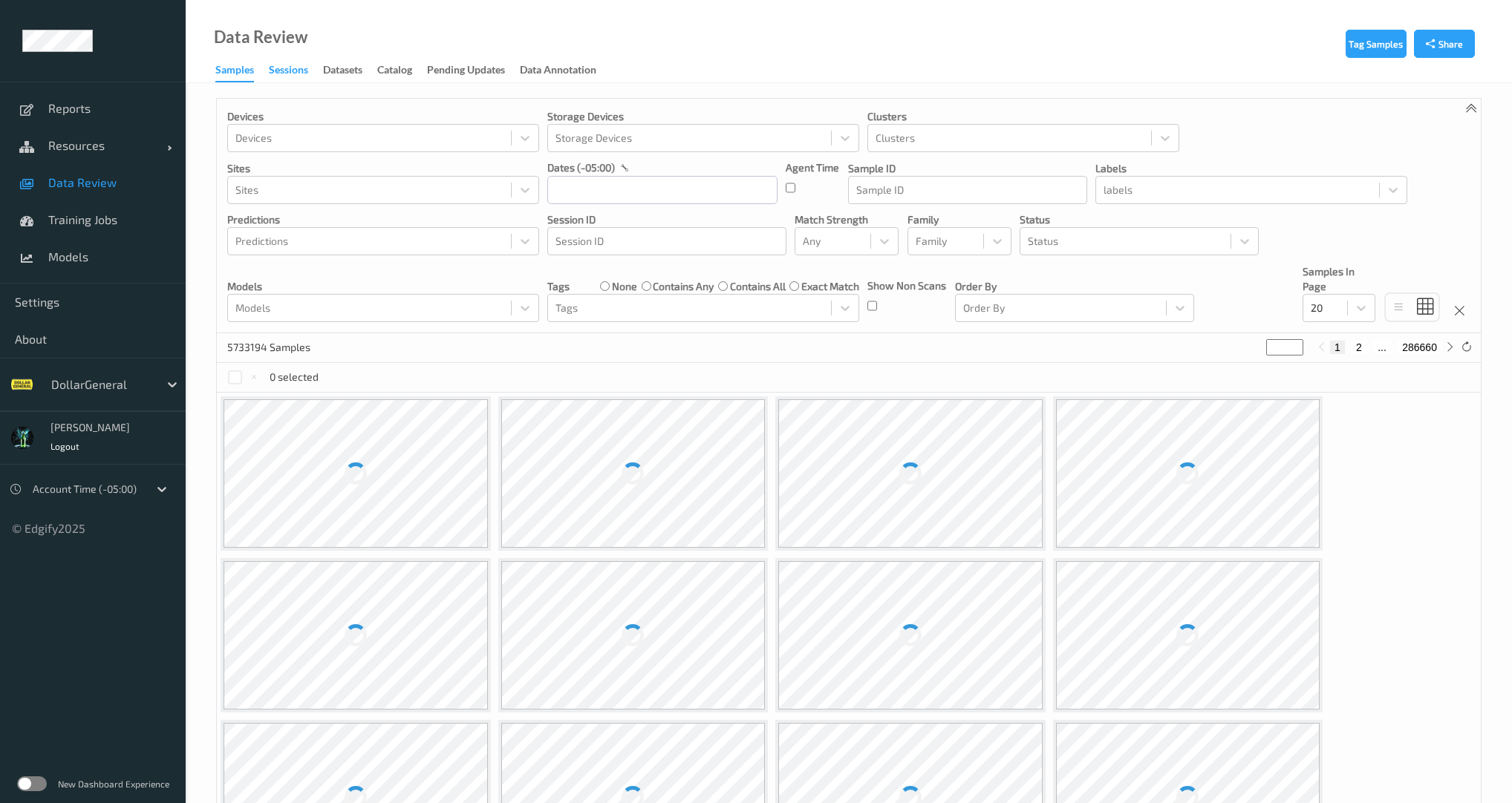
click at [295, 65] on div "Sessions" at bounding box center [288, 71] width 39 height 18
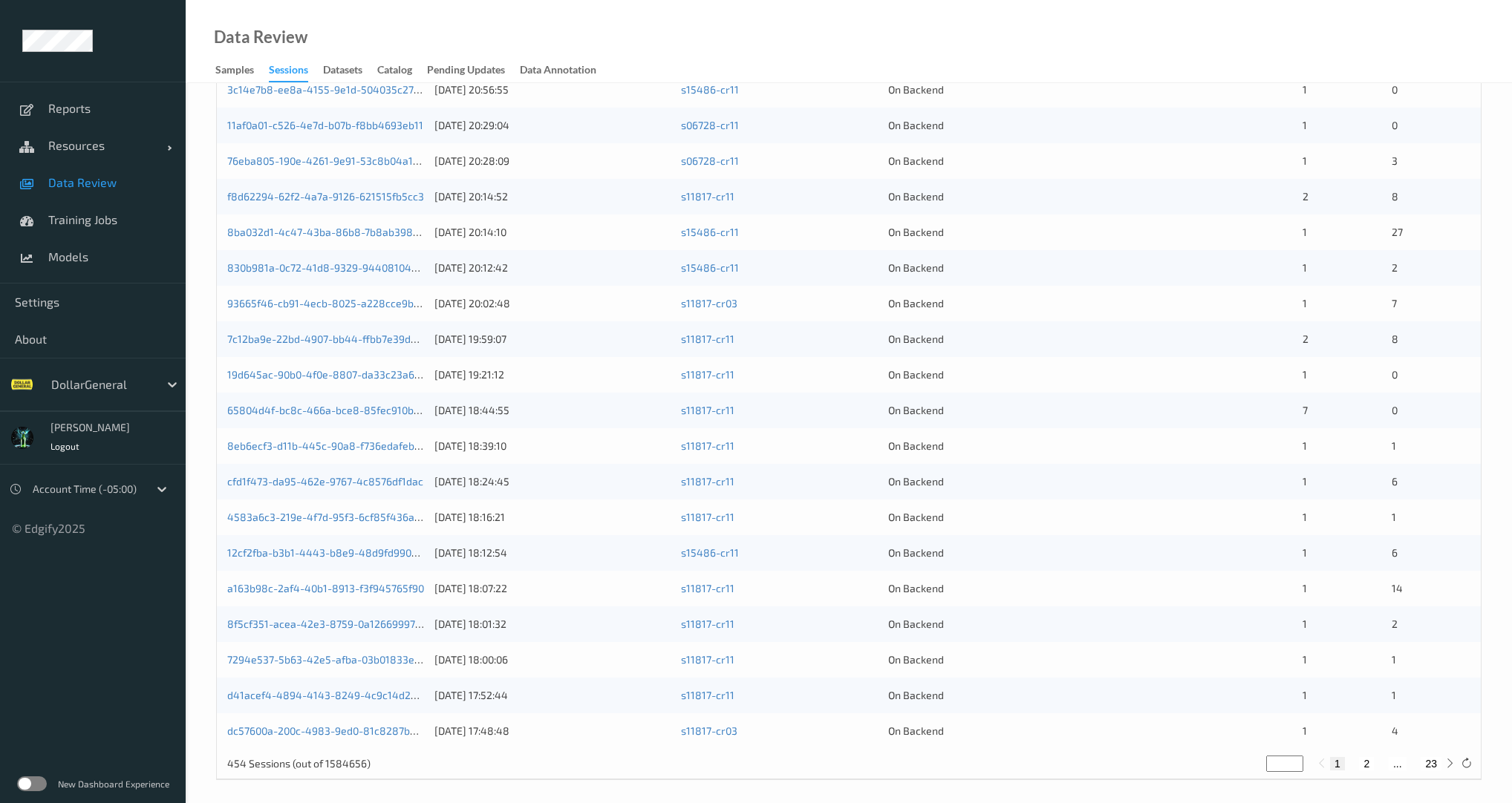
scroll to position [311, 0]
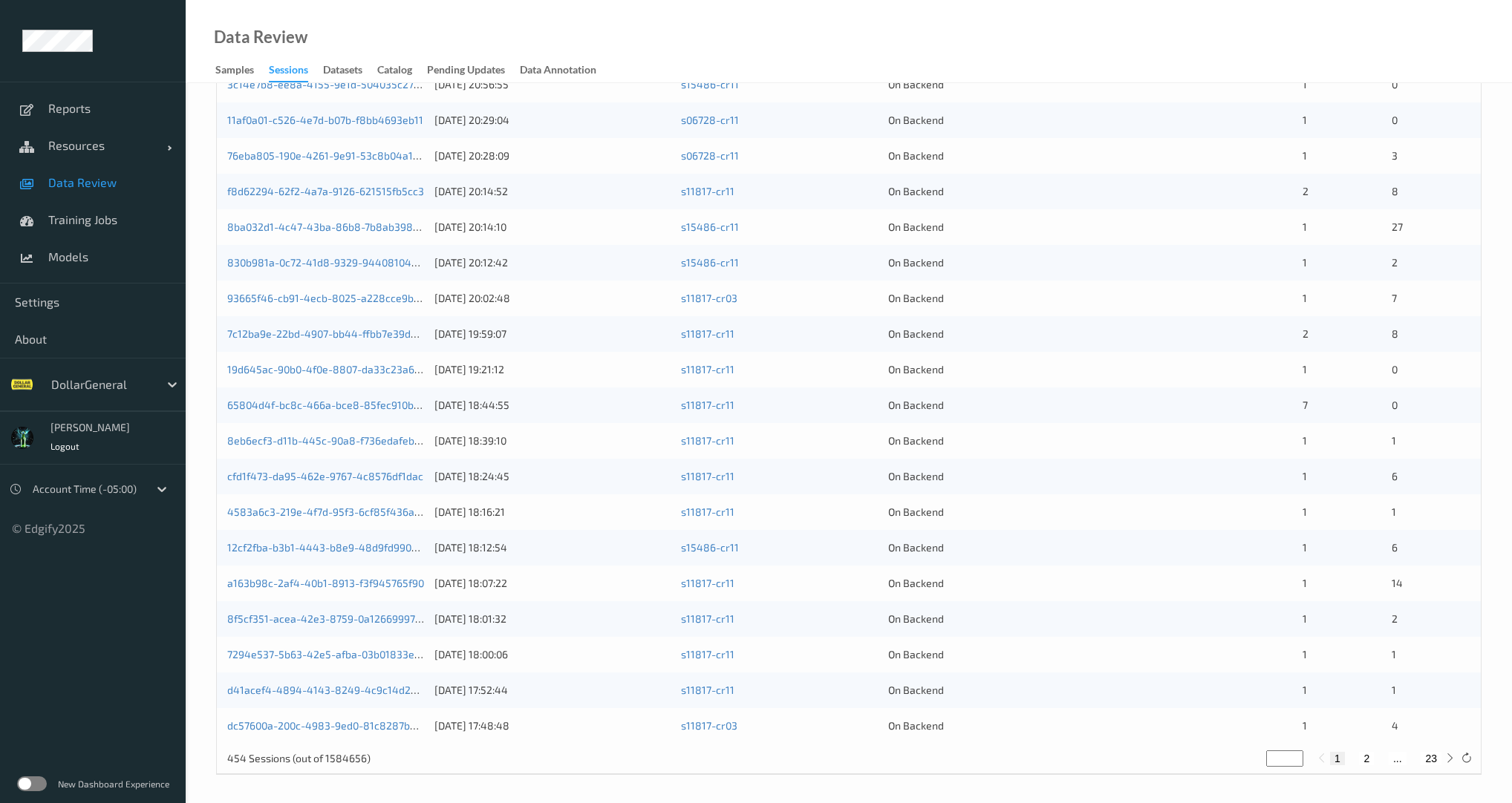
click at [1366, 761] on button "2" at bounding box center [1366, 759] width 15 height 13
type input "*"
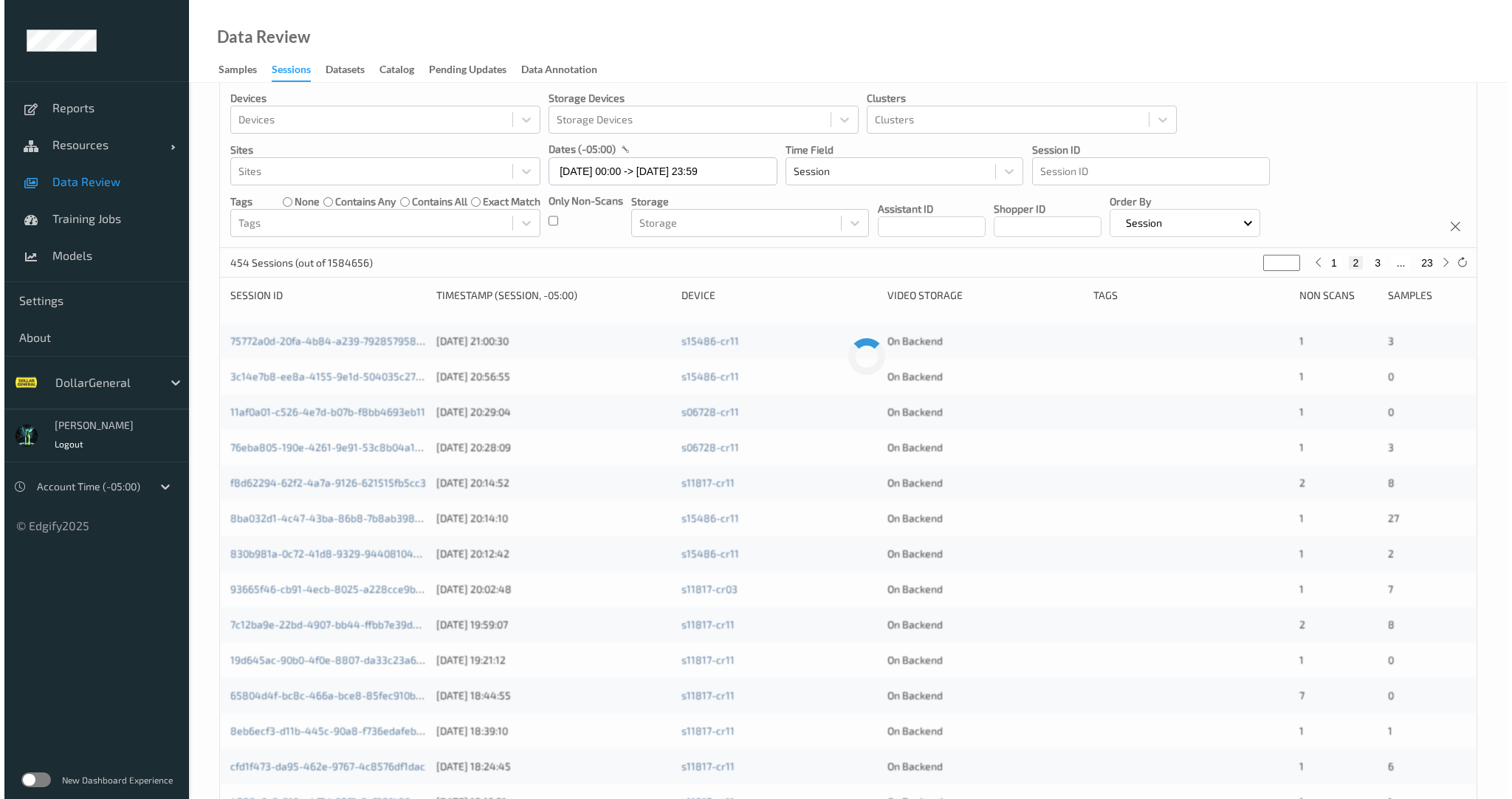
scroll to position [0, 0]
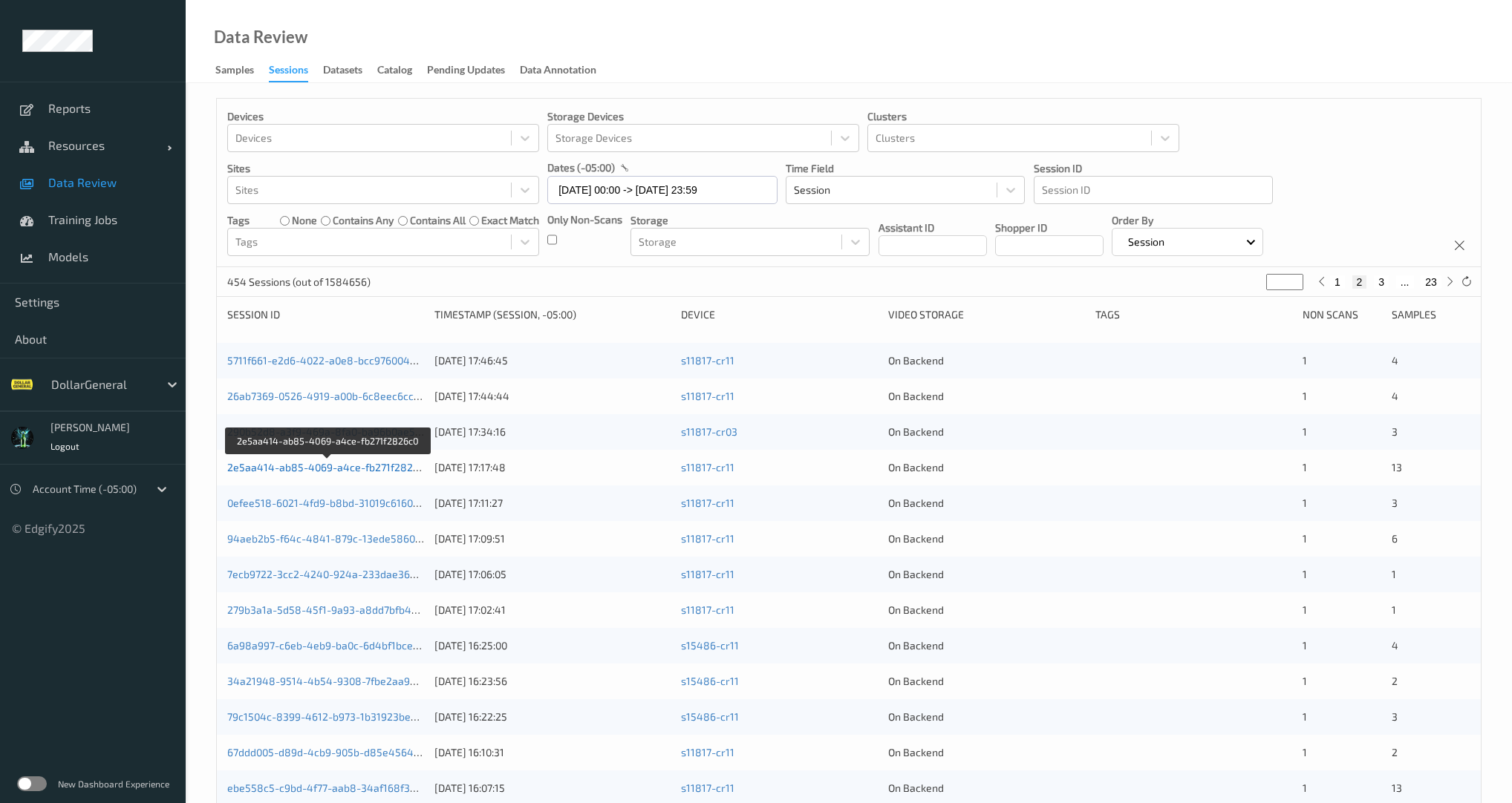
click at [377, 463] on link "2e5aa414-ab85-4069-a4ce-fb271f2826c0" at bounding box center [328, 467] width 202 height 13
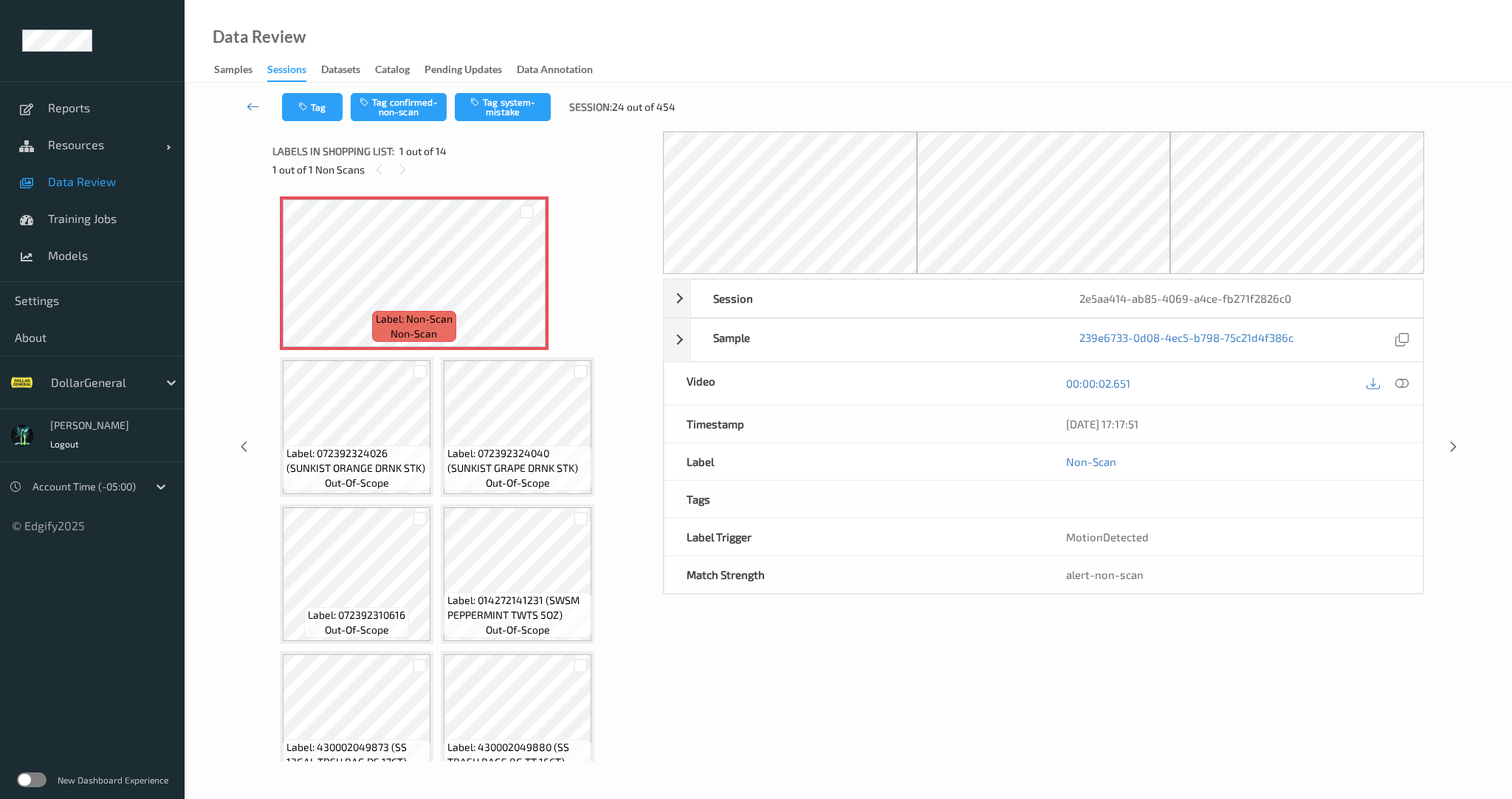
click at [112, 397] on div "DollarGeneral" at bounding box center [92, 382] width 185 height 53
click at [112, 381] on div at bounding box center [100, 382] width 99 height 18
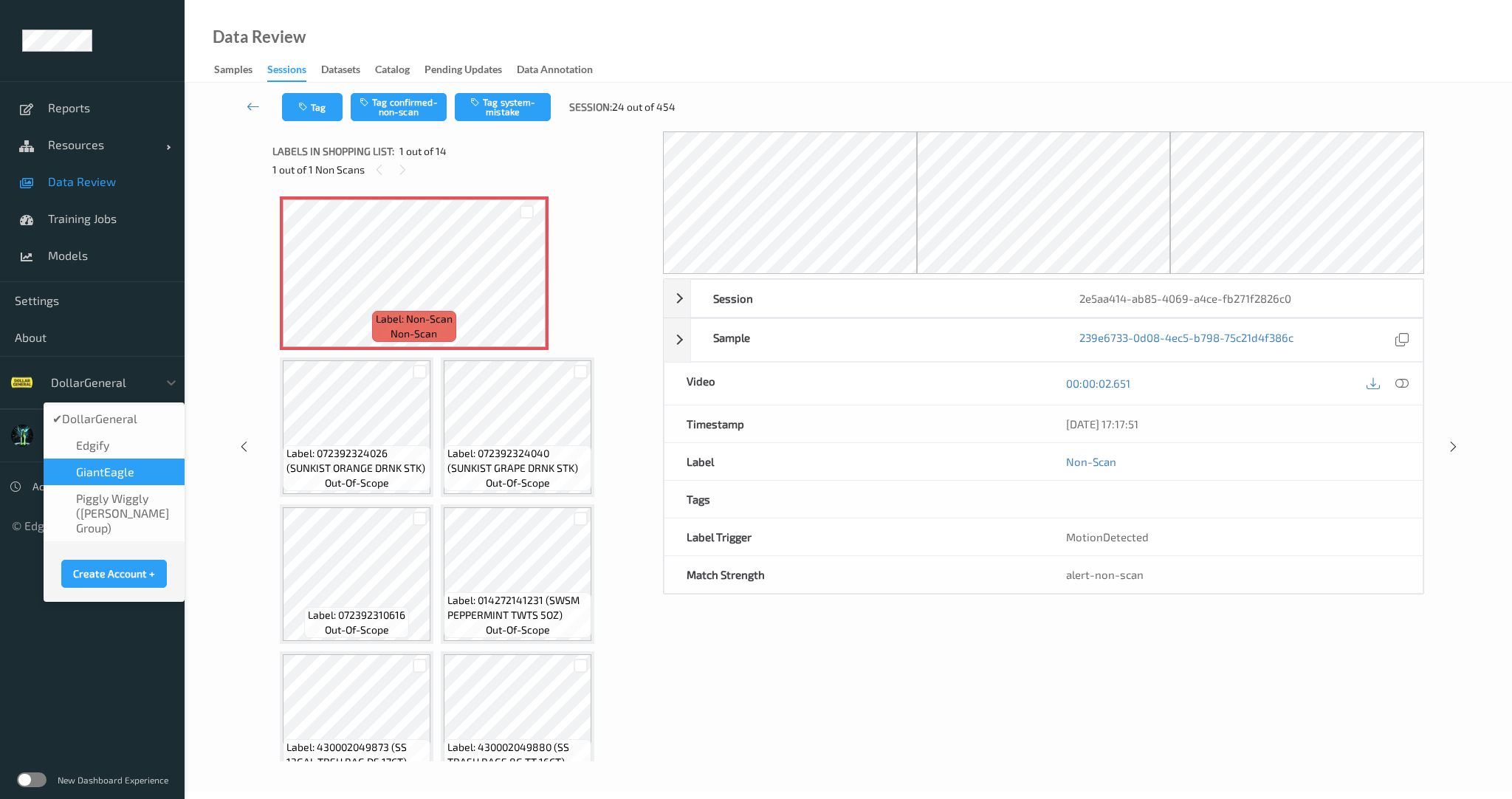
click at [109, 469] on span "GiantEagle" at bounding box center [105, 472] width 58 height 15
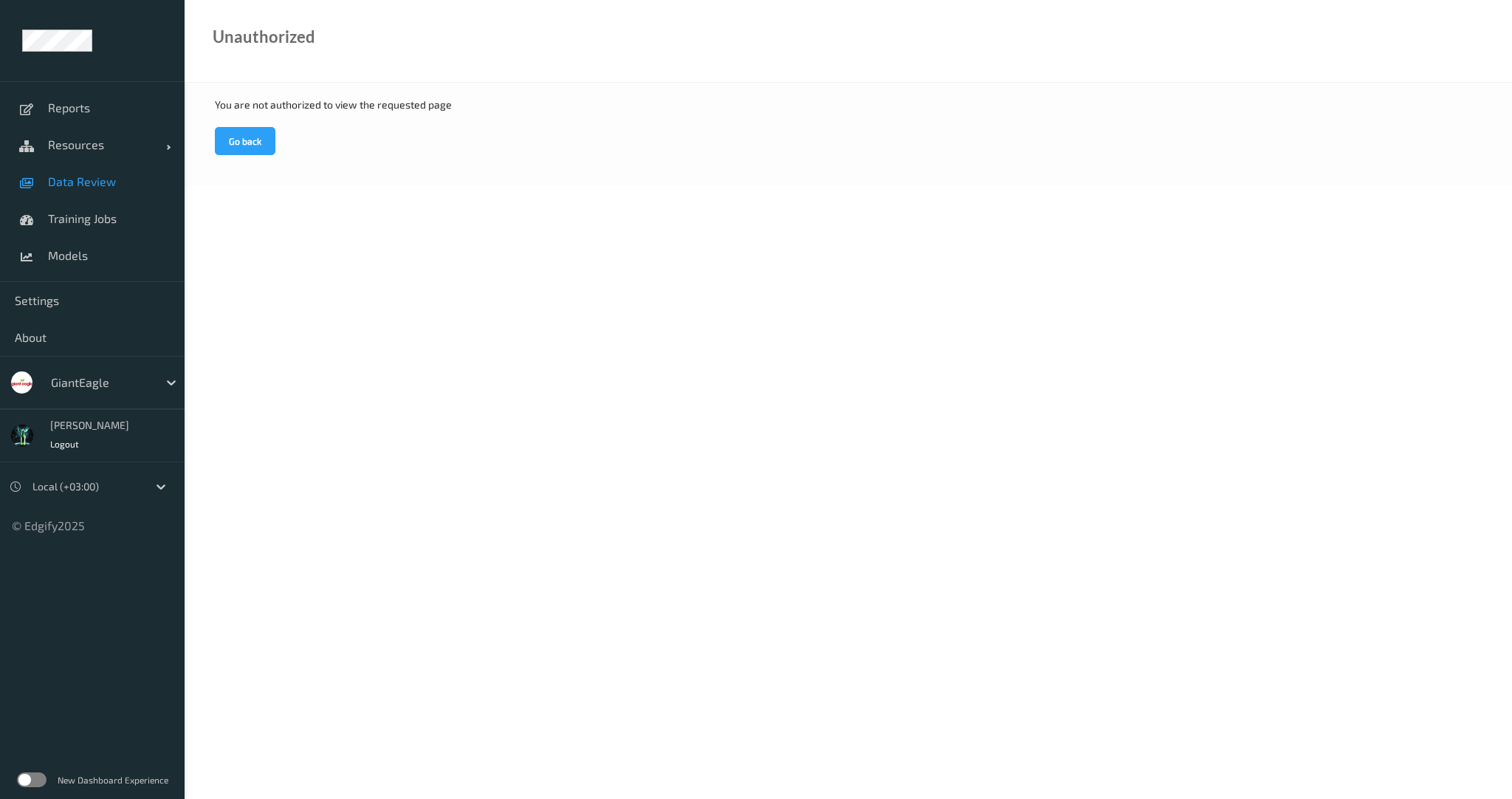
click at [94, 182] on span "Data Review" at bounding box center [109, 182] width 122 height 15
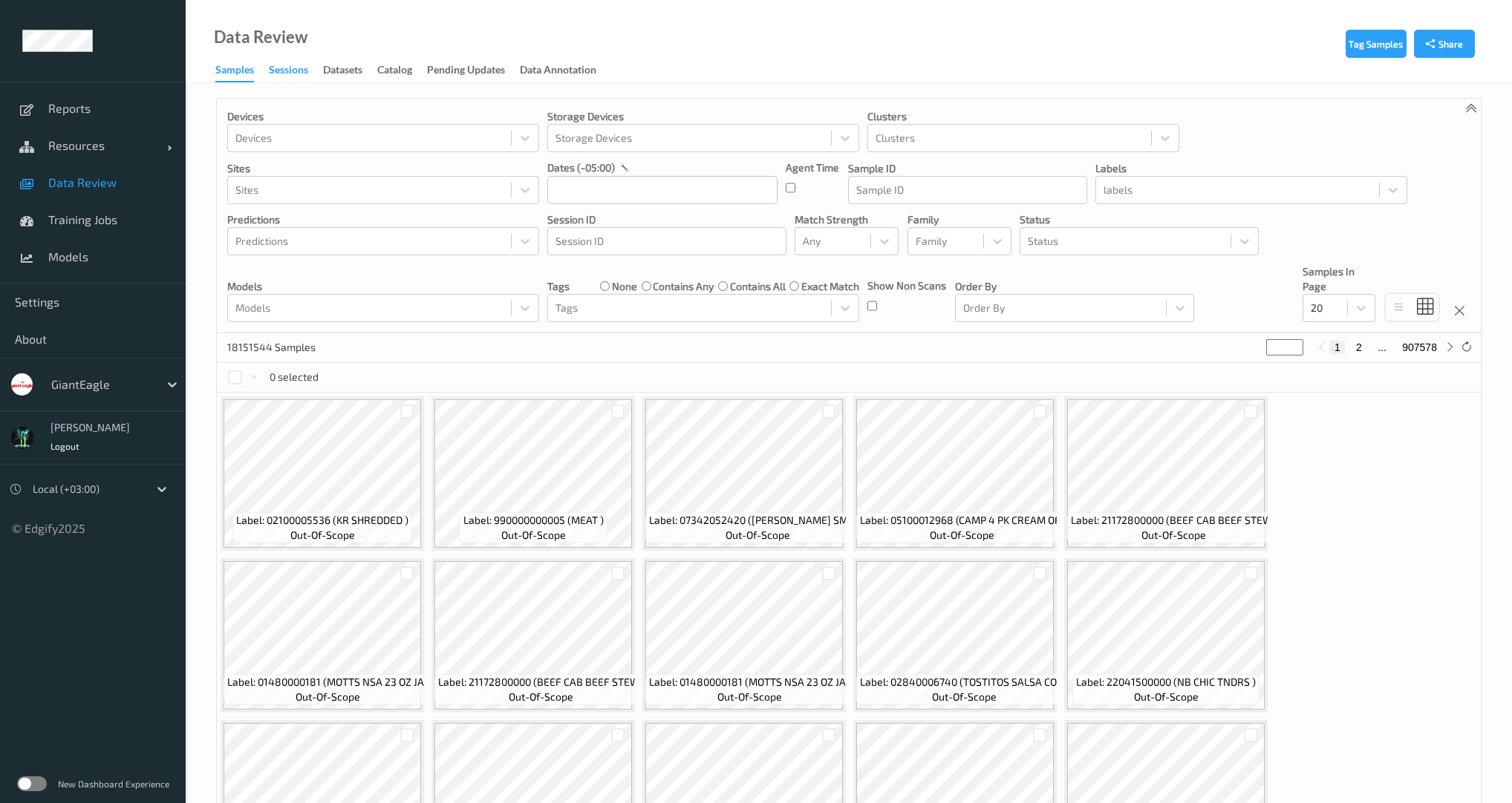
click at [290, 73] on div "Sessions" at bounding box center [288, 71] width 39 height 18
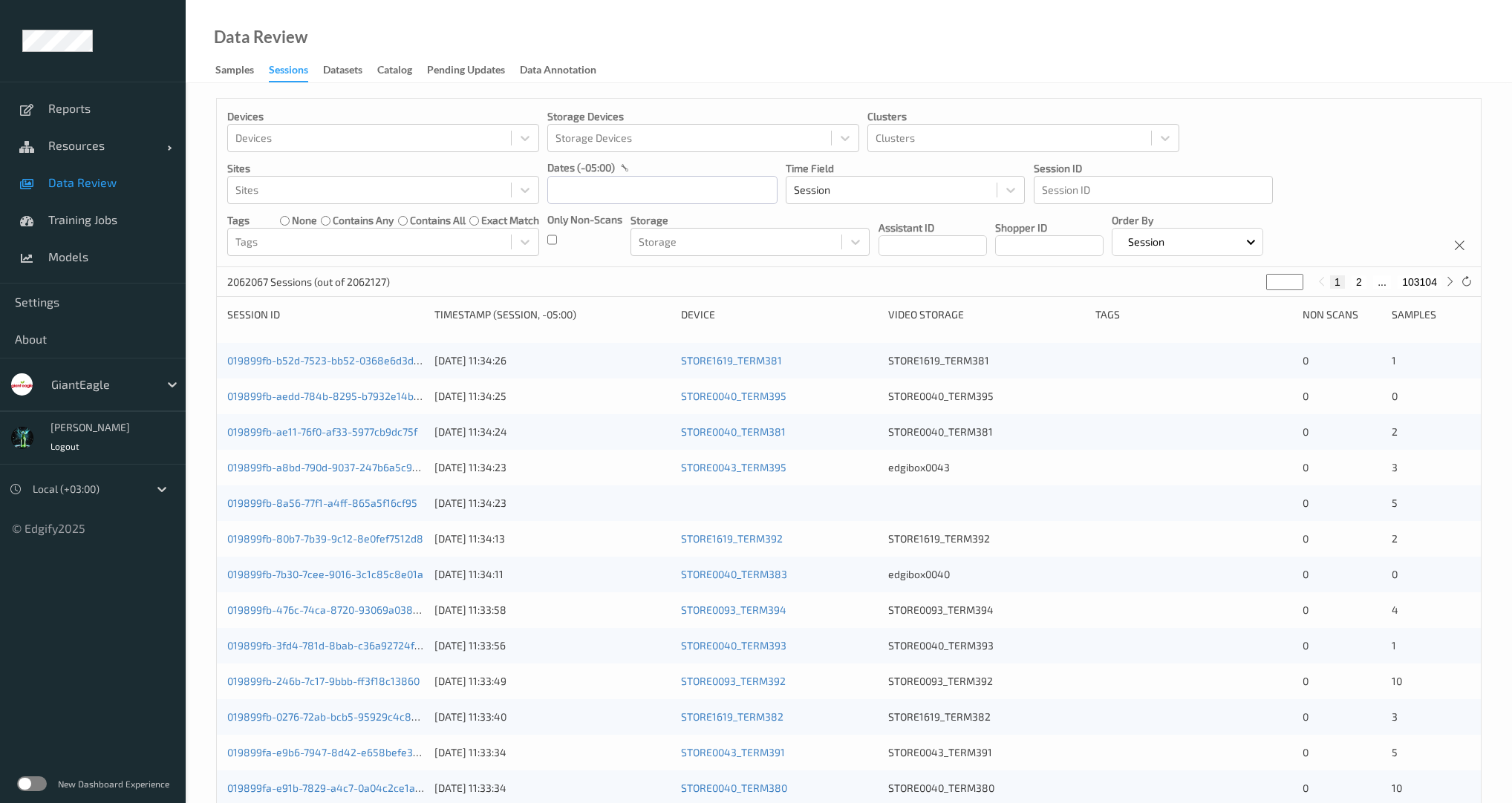
click at [545, 245] on div "Devices Devices Storage Devices Storage Devices Clusters Clusters Sites Sites d…" at bounding box center [848, 183] width 1263 height 169
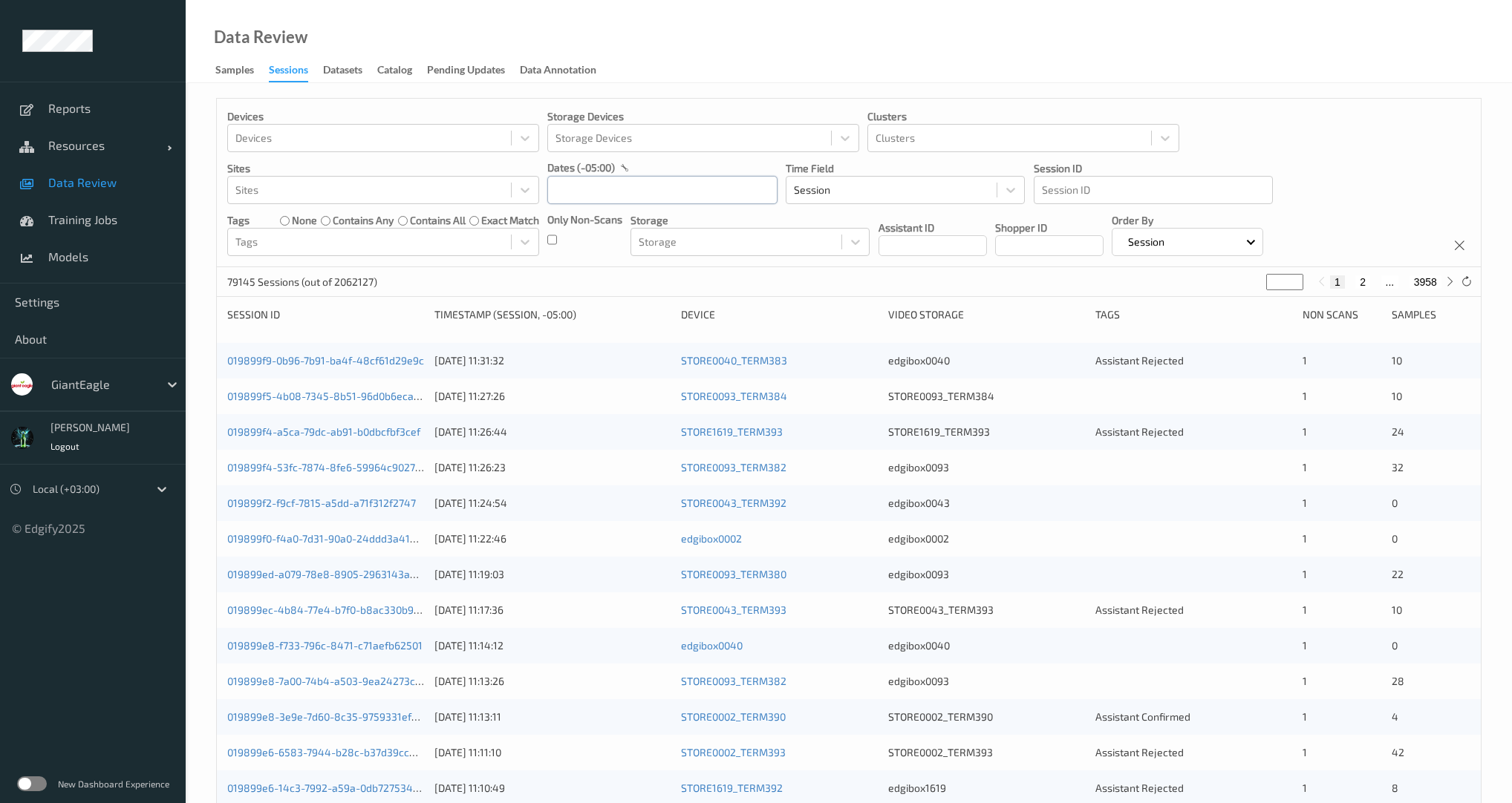
click at [612, 193] on input "text" at bounding box center [662, 190] width 230 height 29
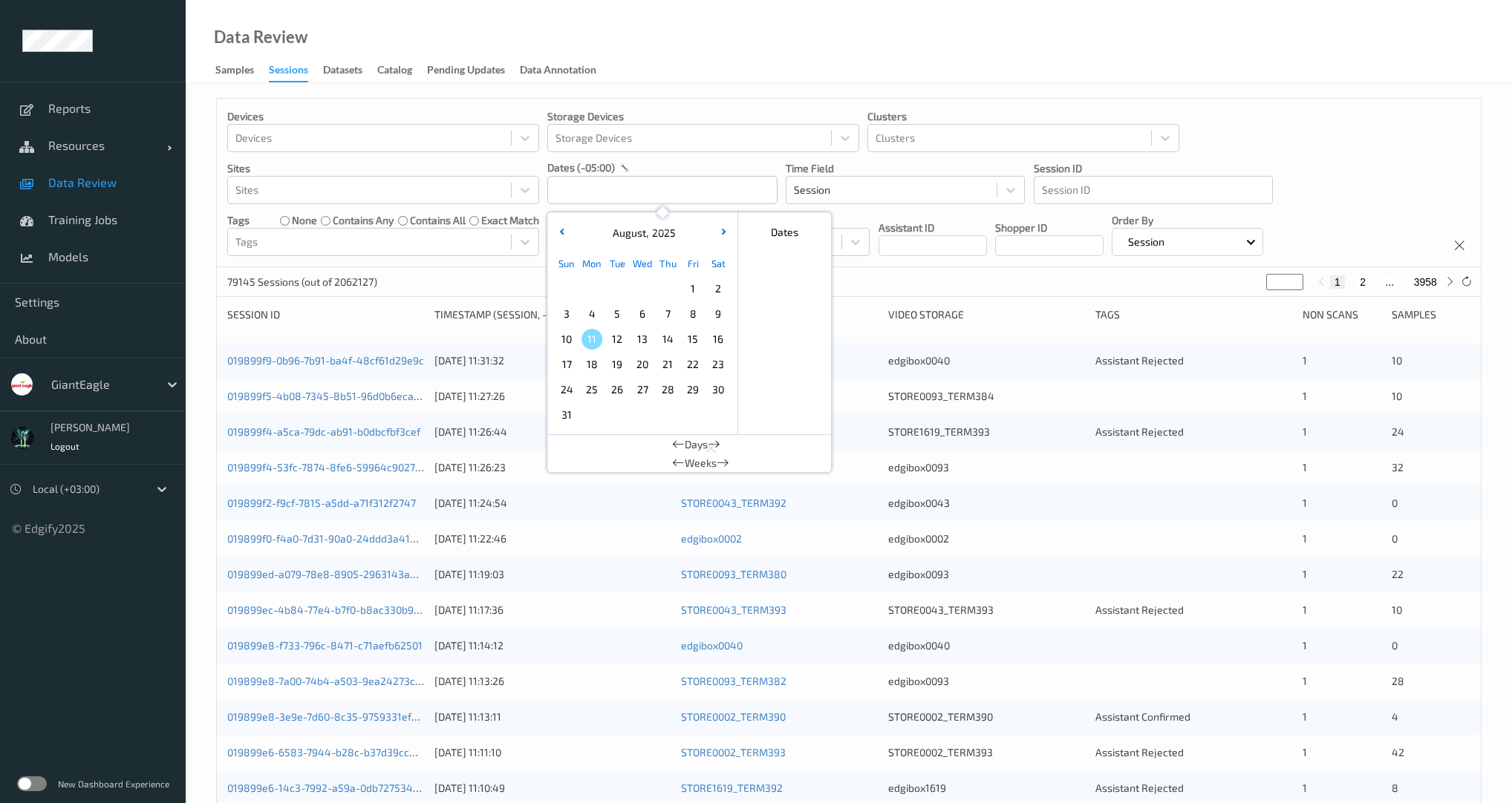
click at [595, 339] on span "11" at bounding box center [591, 339] width 21 height 21
type input "11/08/2025 00:00 -> 11/08/2025 23:59"
click at [516, 270] on div "~20 Sessions (out of 2062127) * 1 2 ..." at bounding box center [848, 281] width 1263 height 29
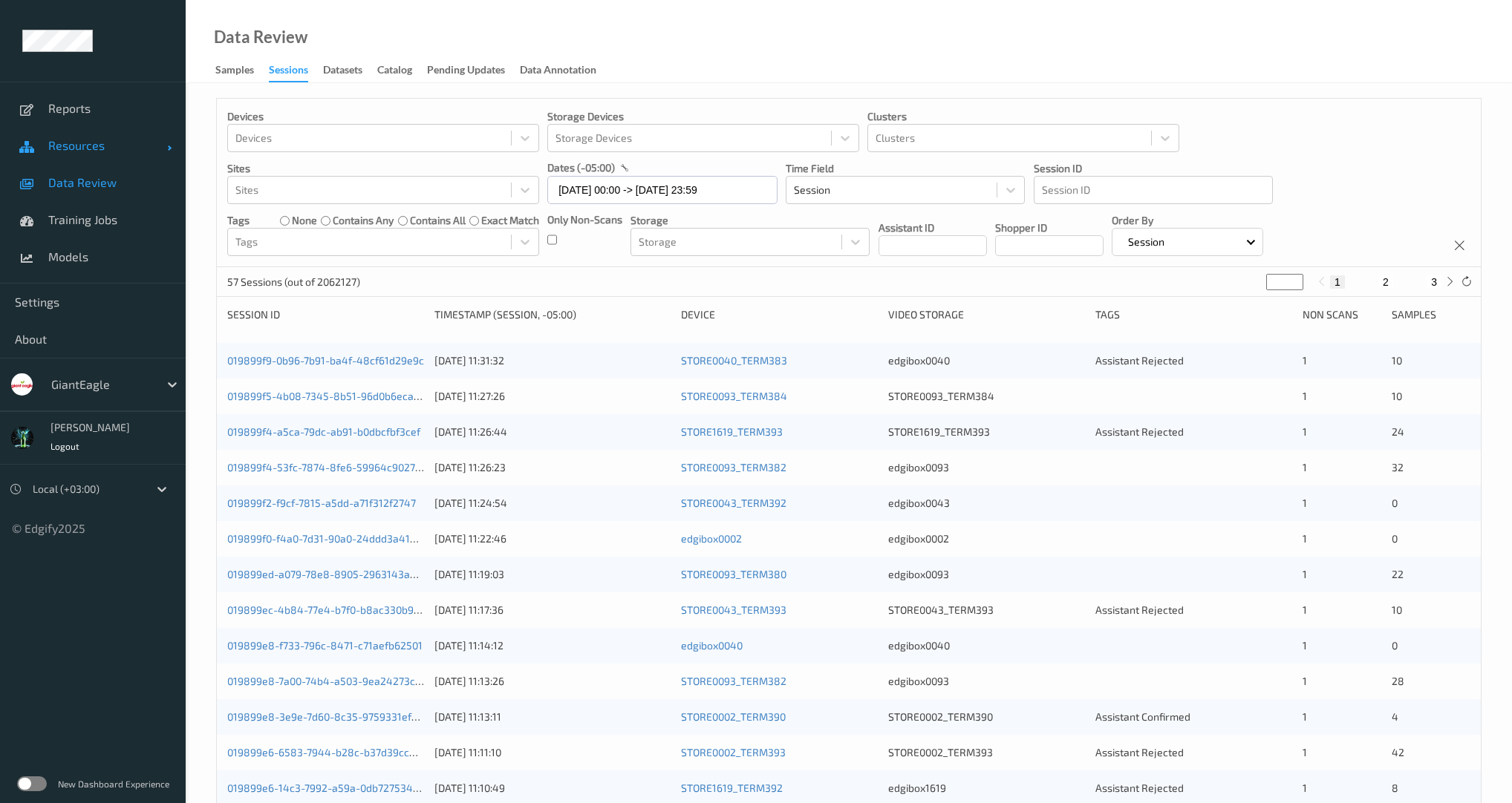
click at [76, 145] on span "Resources" at bounding box center [107, 145] width 119 height 15
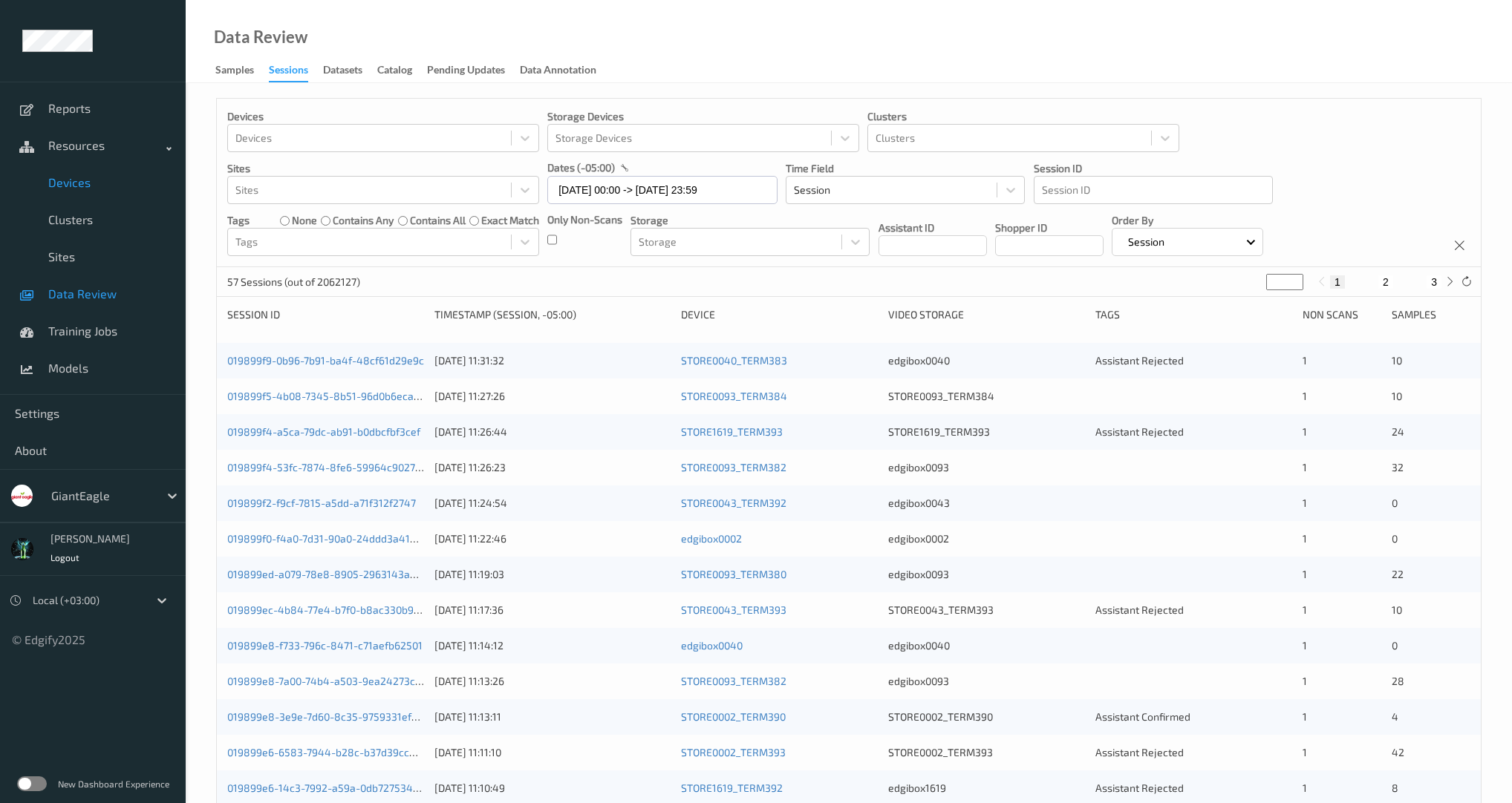
click at [81, 180] on span "Devices" at bounding box center [109, 183] width 123 height 15
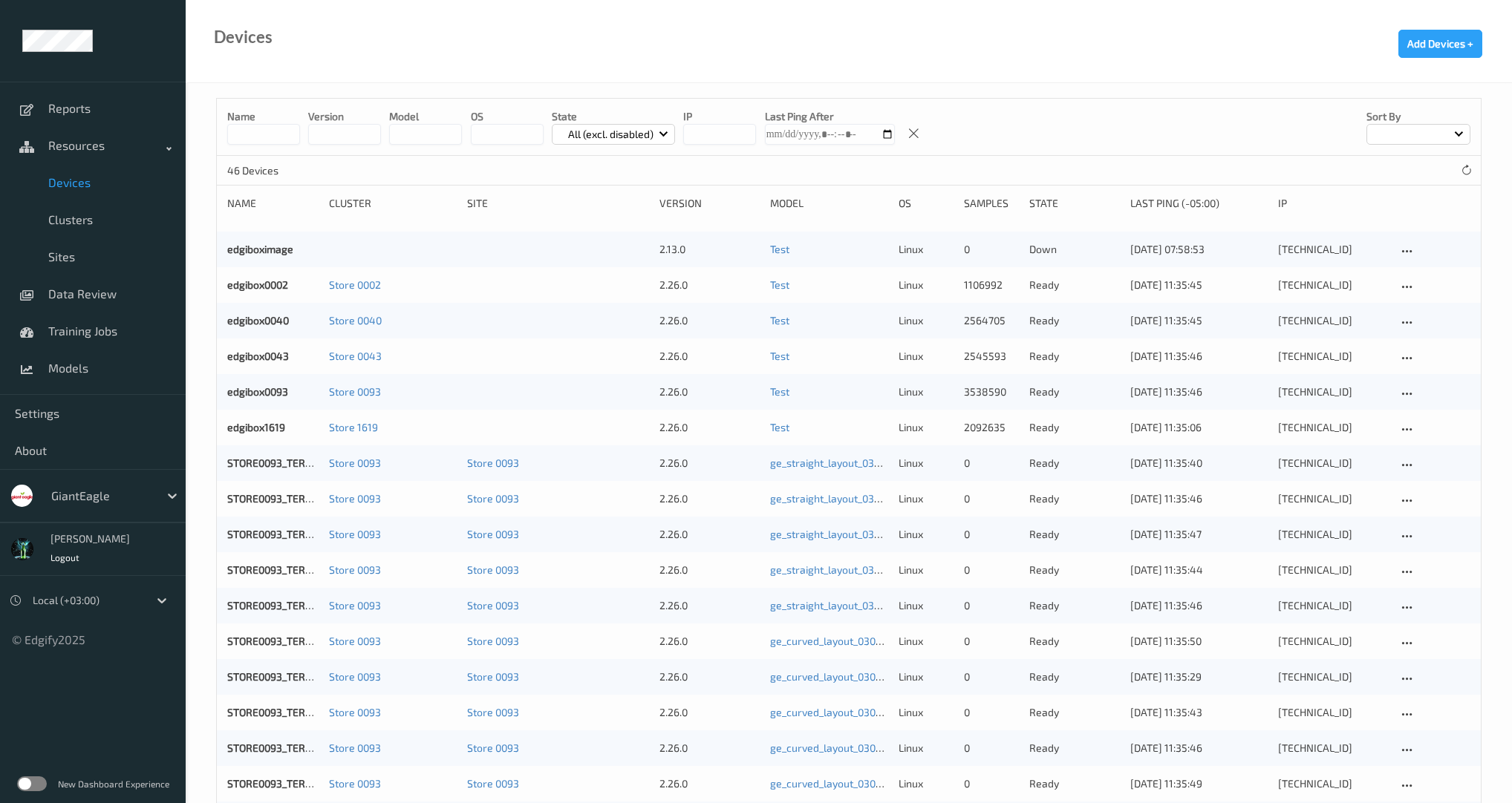
click at [259, 139] on input at bounding box center [264, 134] width 73 height 21
paste input "**********"
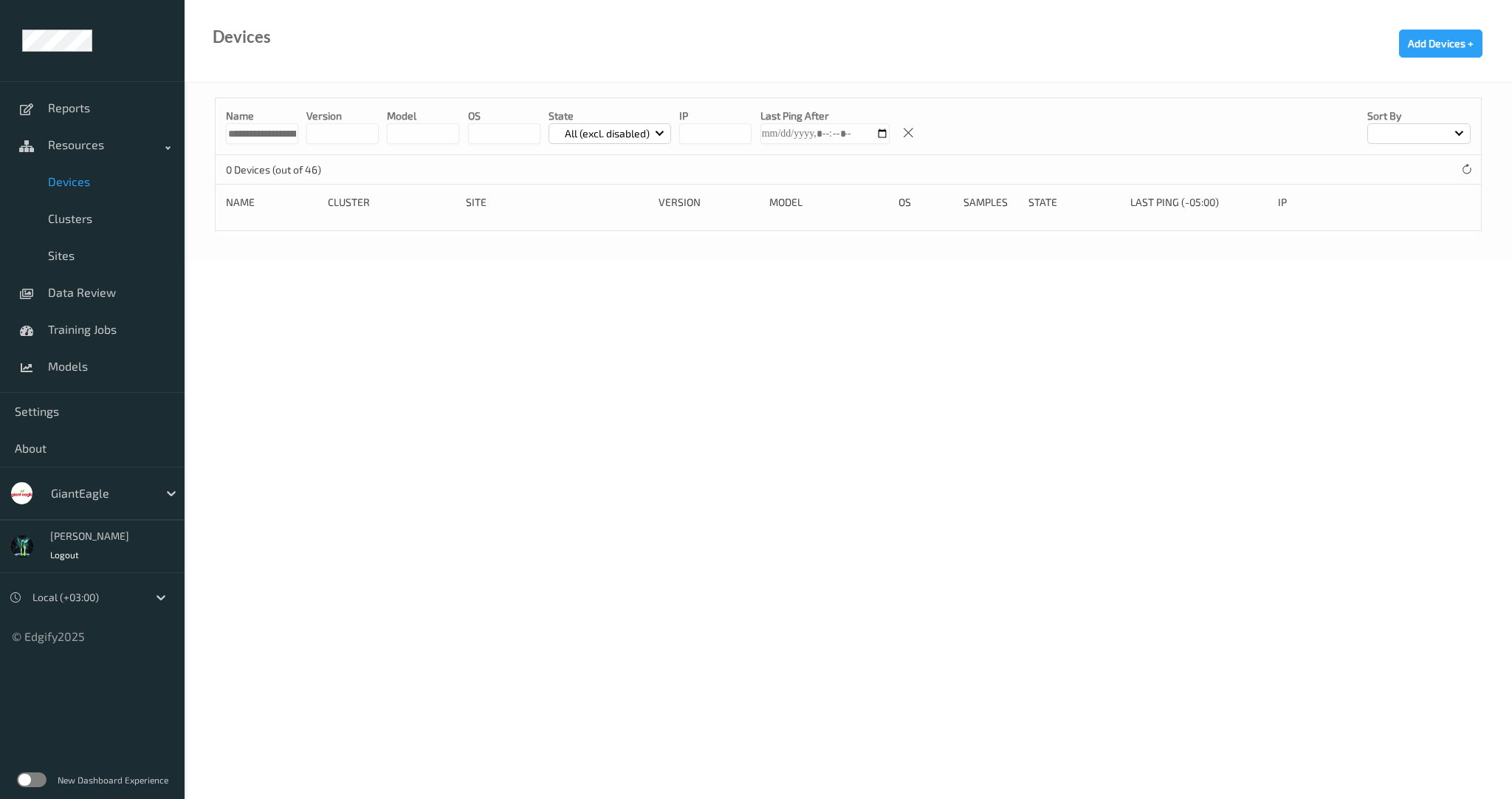
click at [272, 141] on input "**********" at bounding box center [262, 134] width 73 height 21
click at [275, 131] on input "**********" at bounding box center [262, 134] width 73 height 21
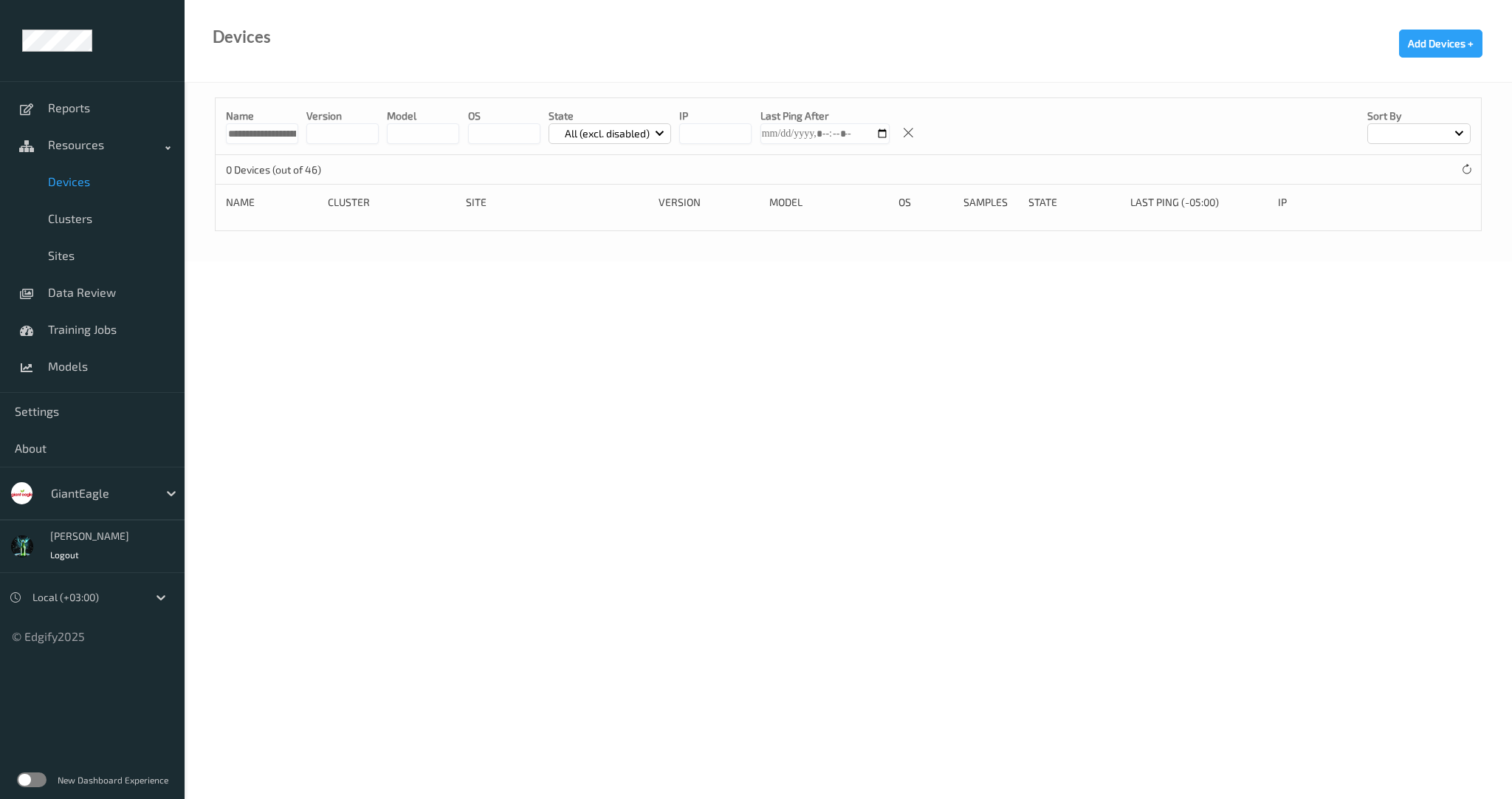
paste input
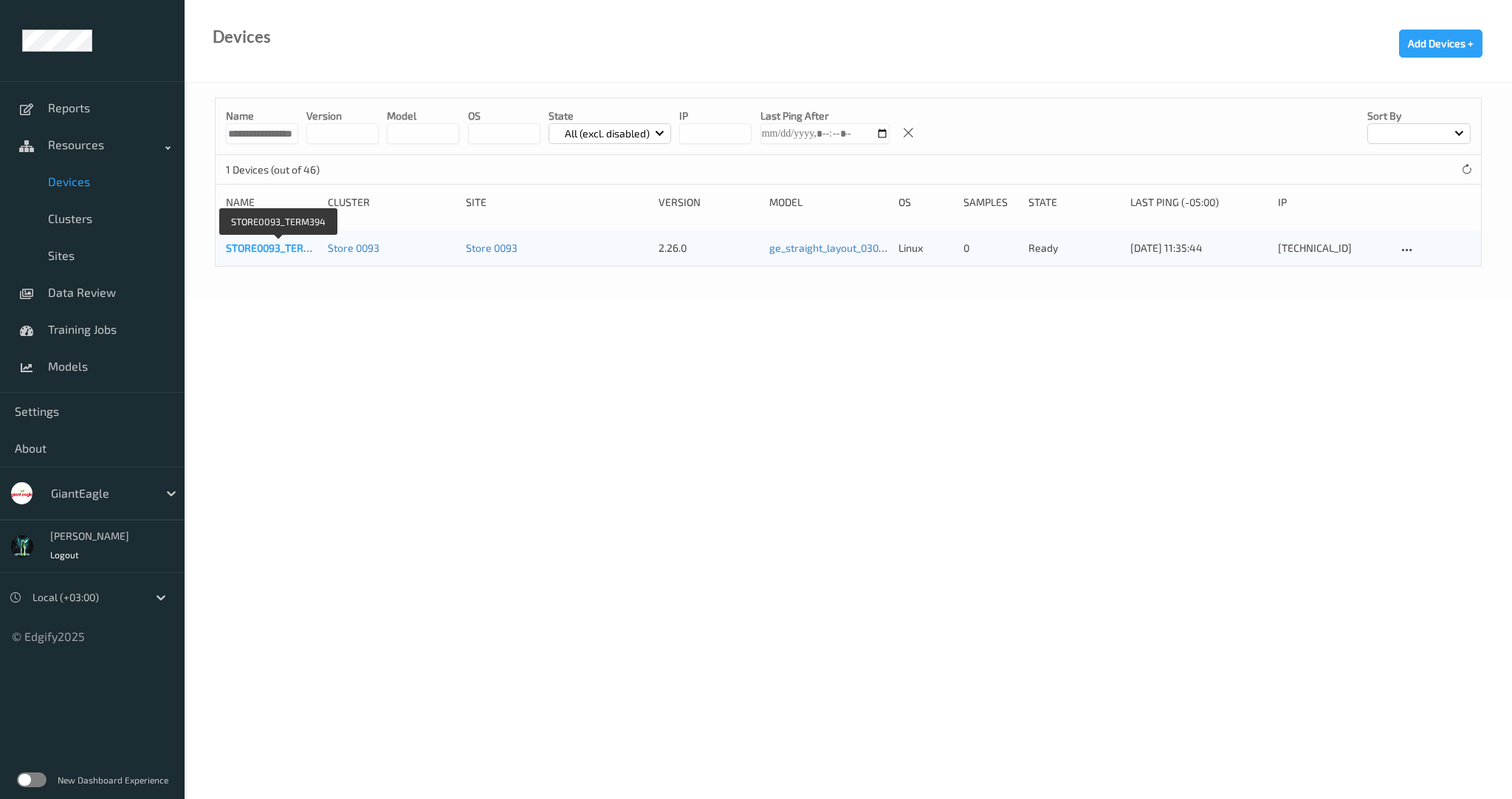
type input "**********"
click at [277, 245] on link "STORE0093_TERM394" at bounding box center [279, 247] width 105 height 13
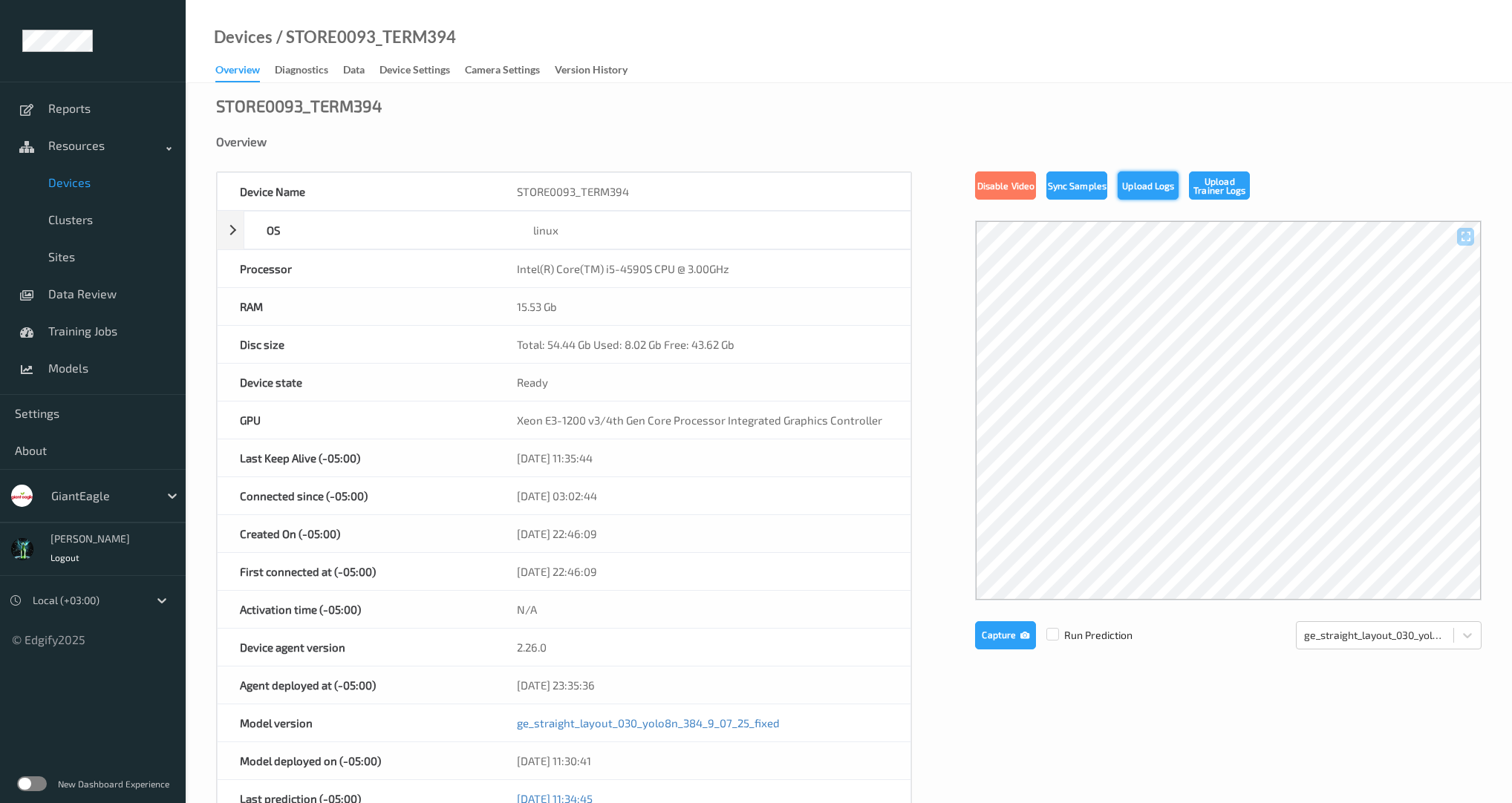
click at [1146, 186] on button "Upload Logs" at bounding box center [1148, 185] width 61 height 29
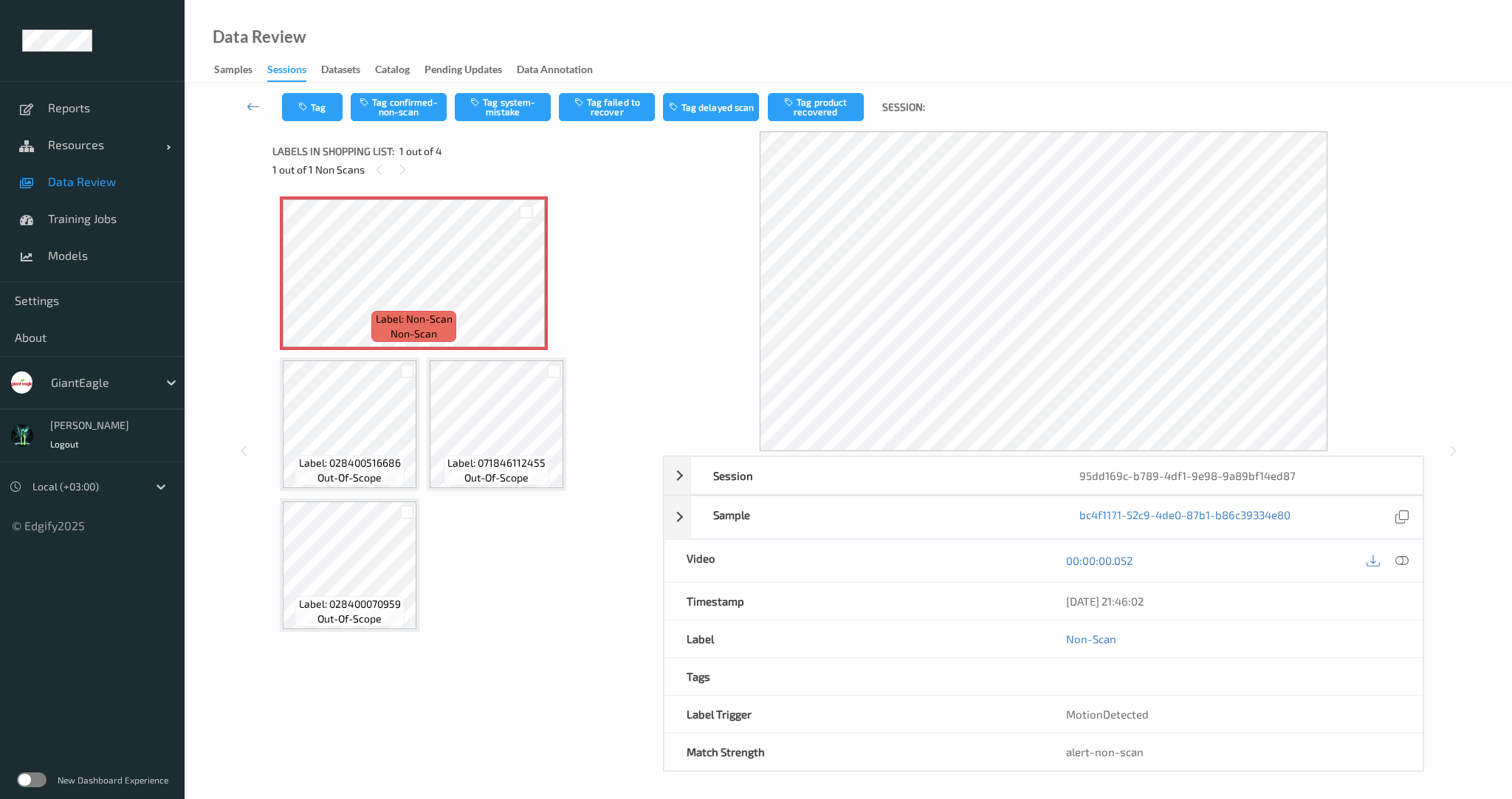
click at [155, 392] on div "GiantEagle" at bounding box center [100, 382] width 114 height 23
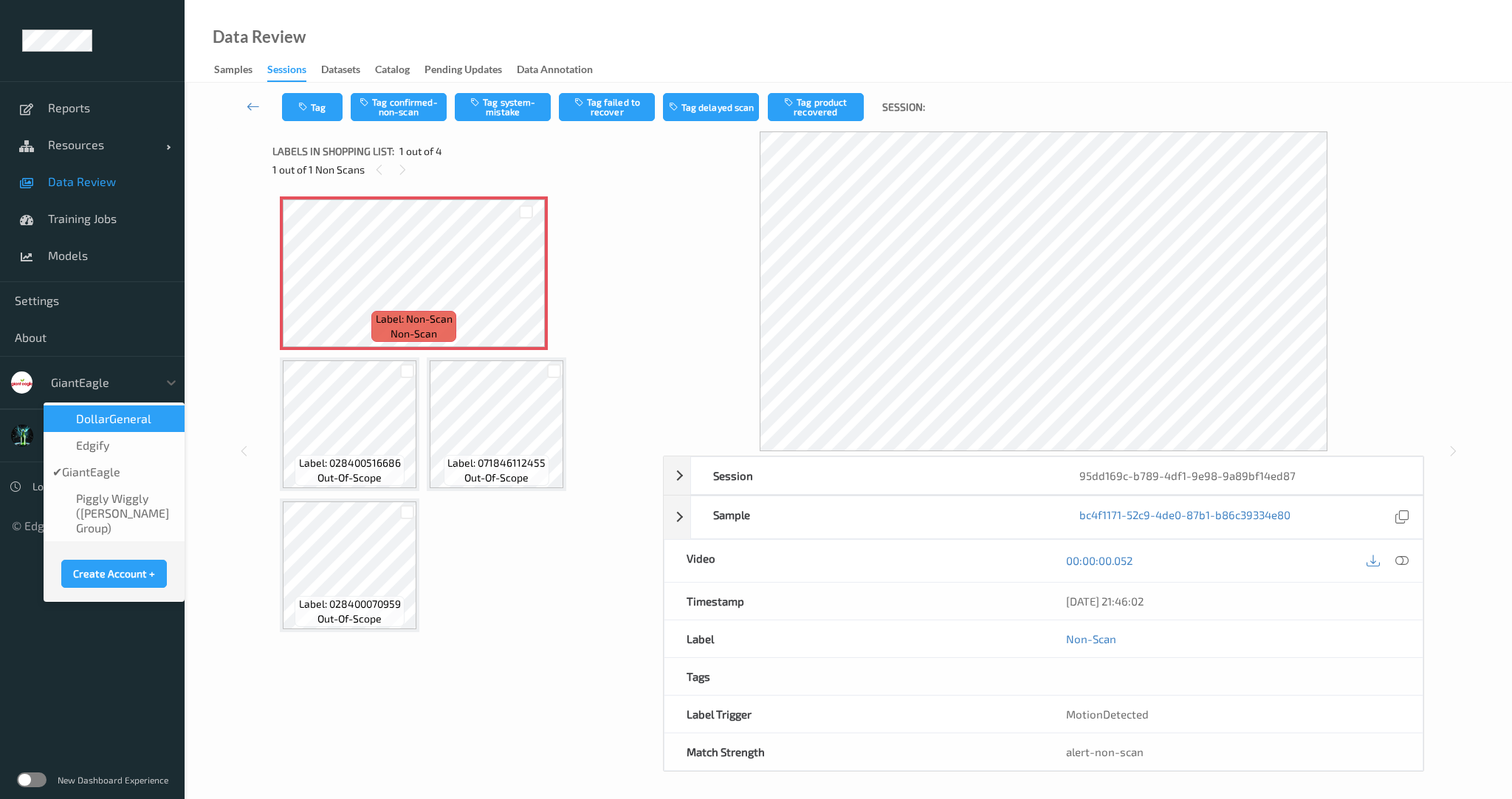
click at [114, 413] on span "DollarGeneral" at bounding box center [114, 419] width 75 height 15
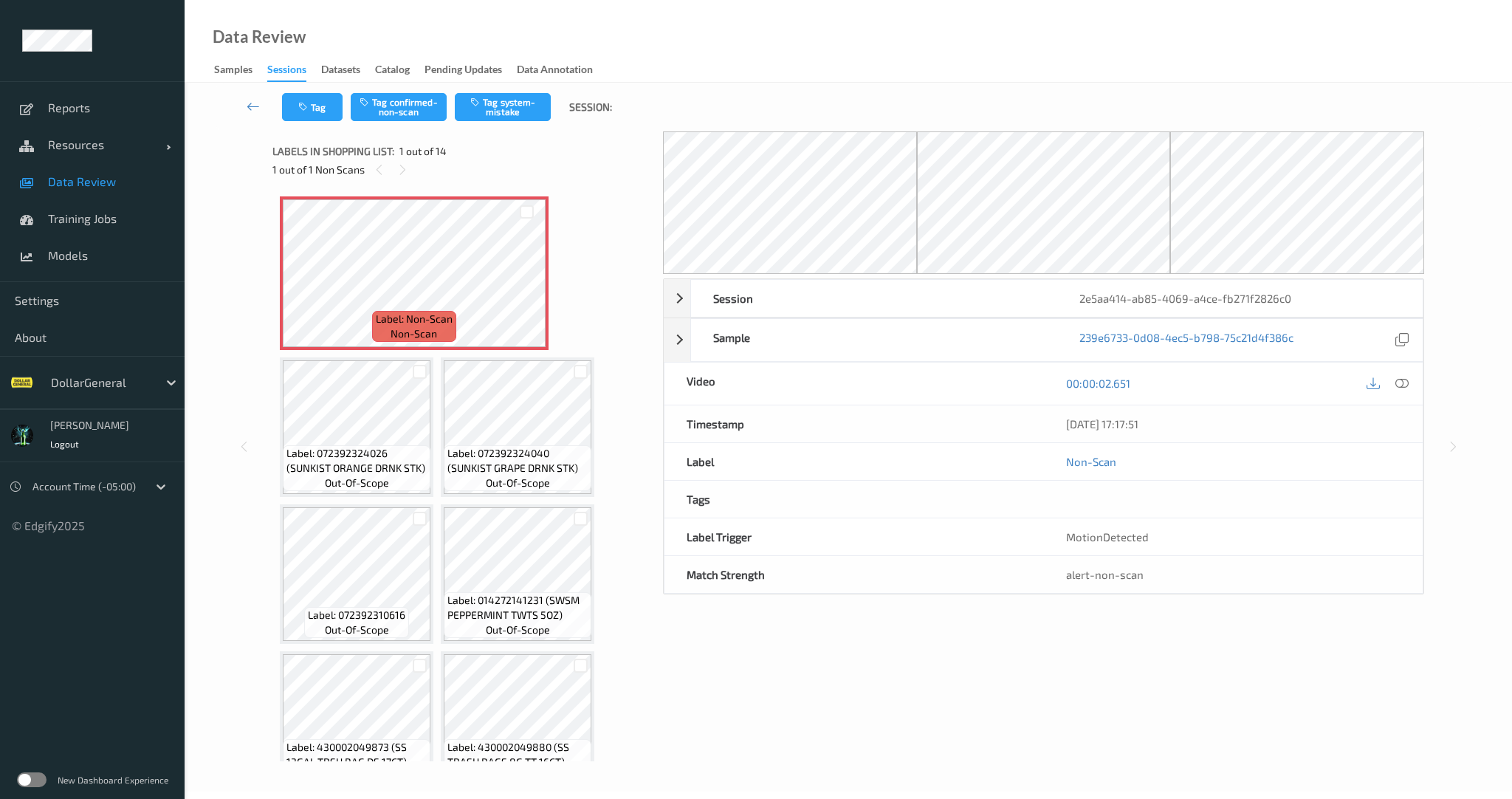
click at [59, 175] on span "Data Review" at bounding box center [109, 182] width 122 height 15
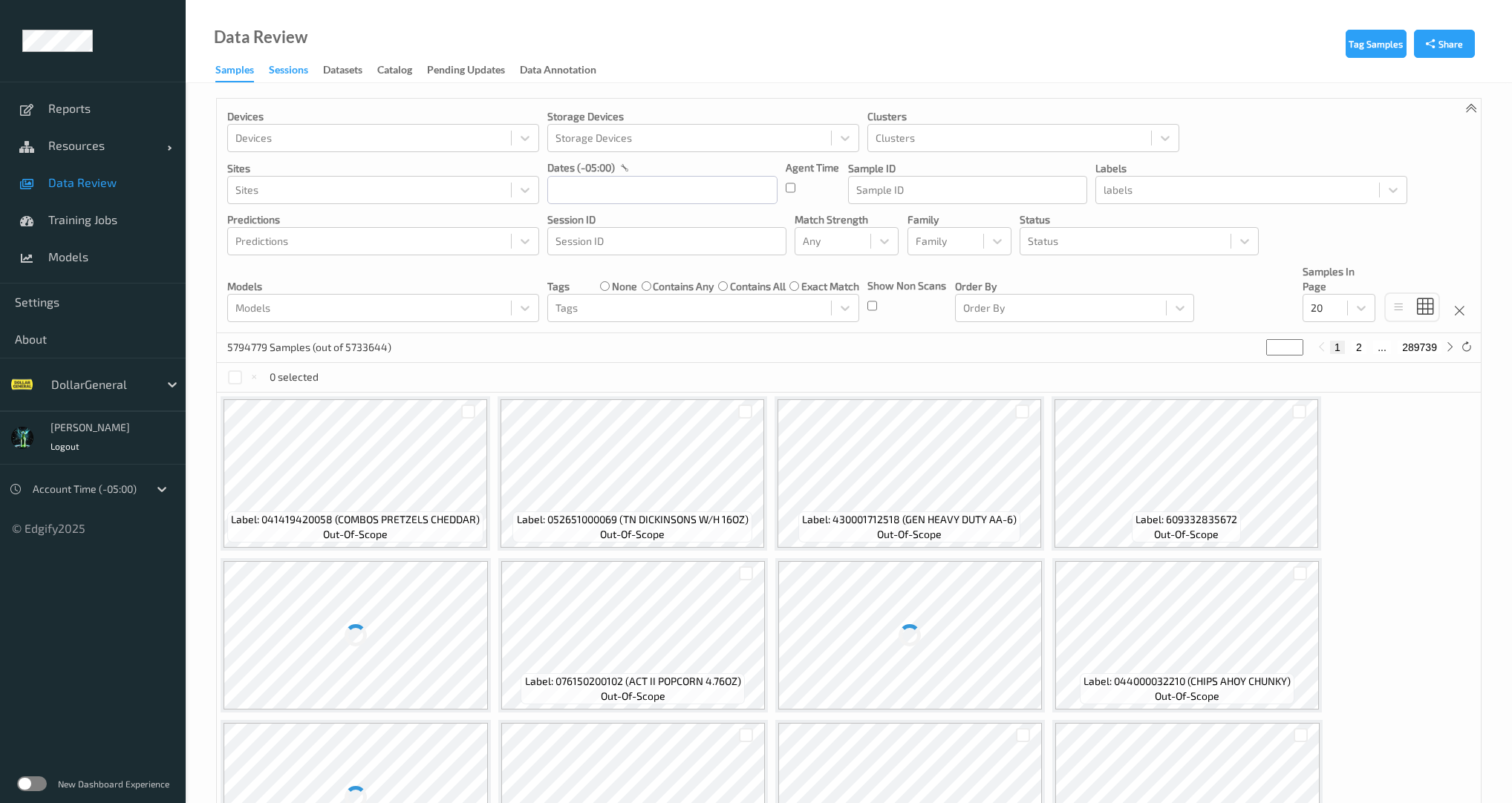
click at [298, 67] on div "Sessions" at bounding box center [288, 71] width 39 height 18
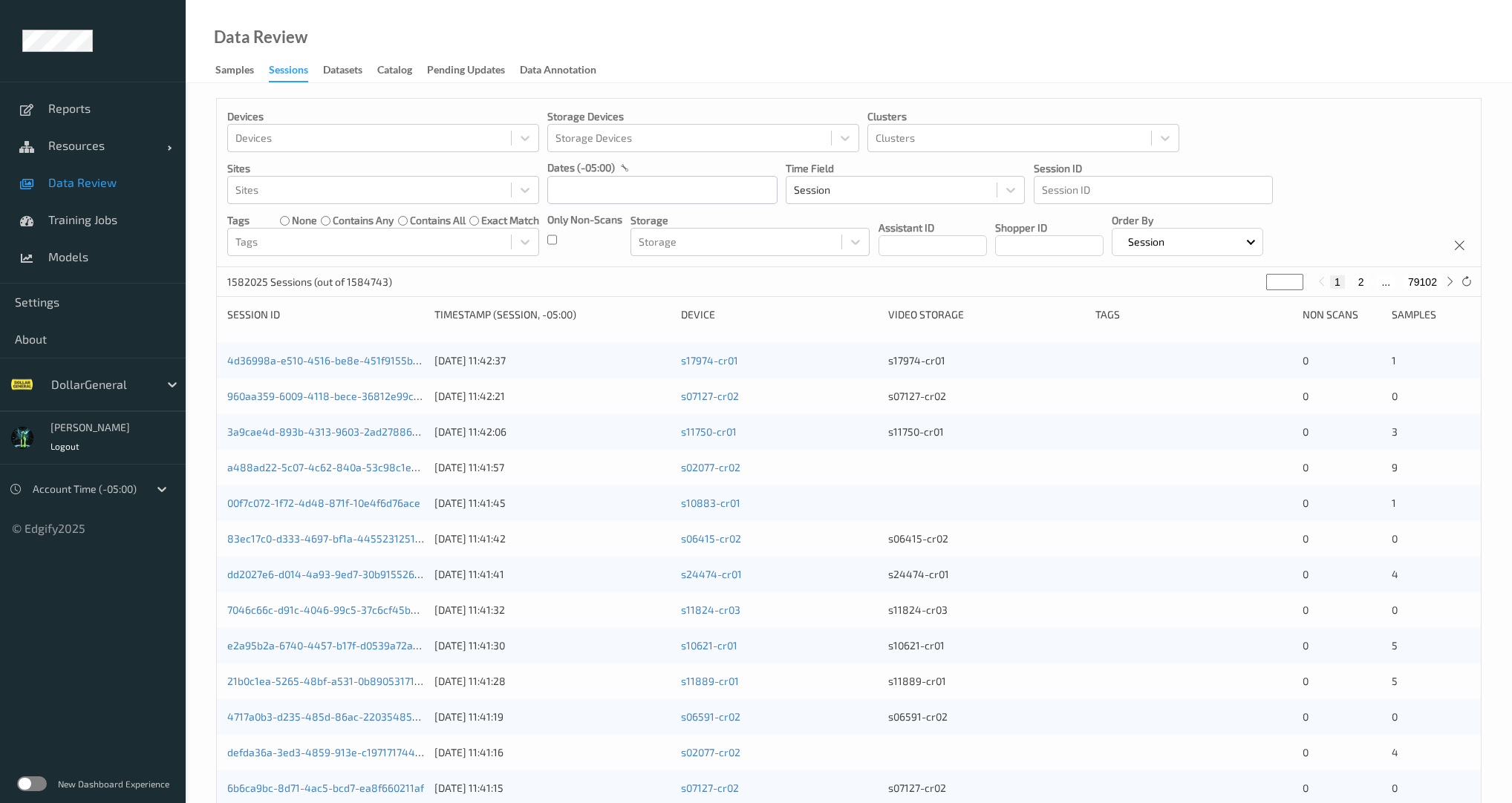
click at [562, 237] on div "Only Non-Scans" at bounding box center [584, 234] width 75 height 44
click at [601, 191] on input "text" at bounding box center [662, 190] width 230 height 29
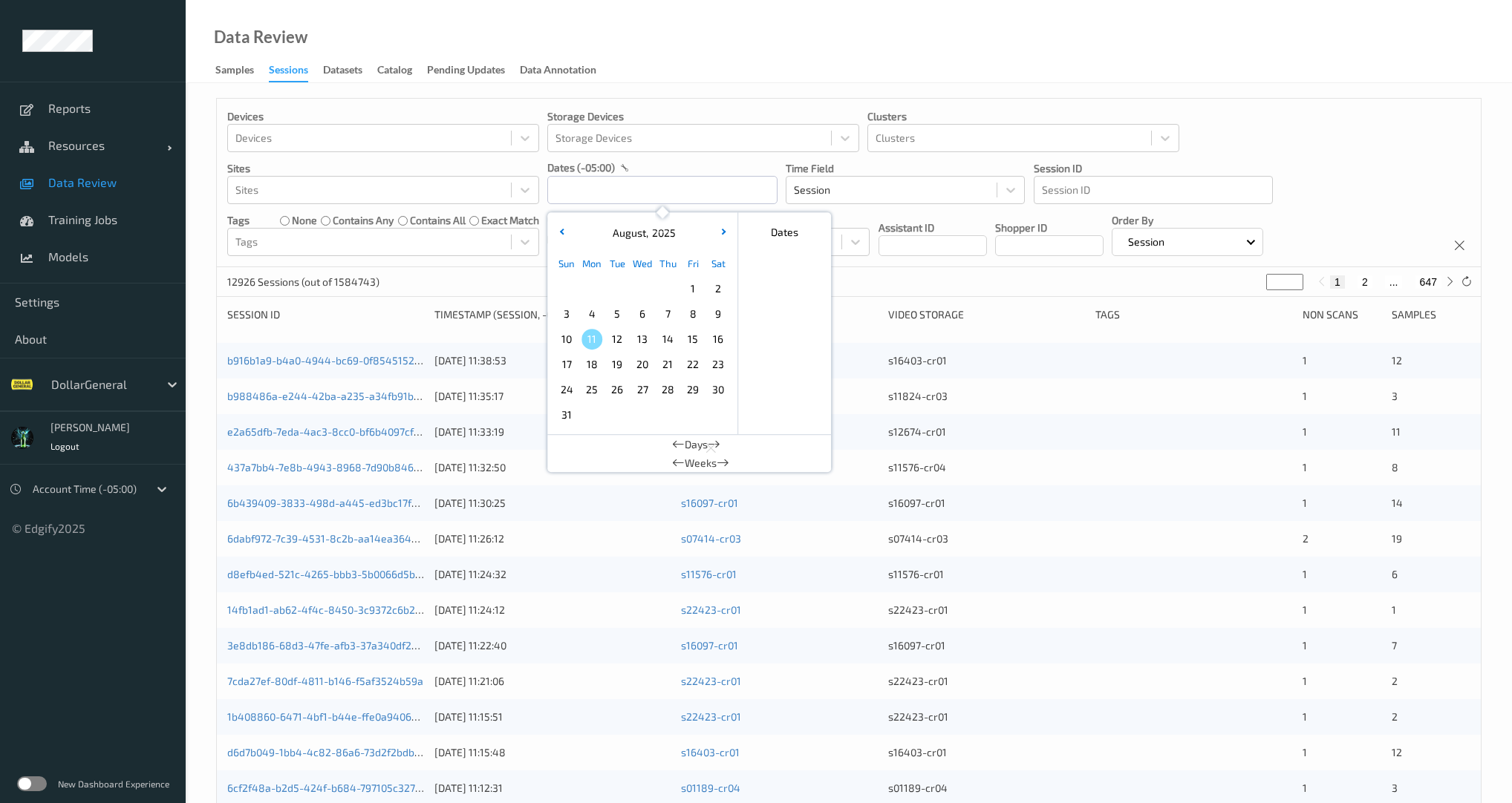
click at [697, 291] on span "1" at bounding box center [693, 289] width 21 height 21
type input "[DATE] 00:00 -> [DATE] 23:59"
click at [473, 257] on div "Devices Devices Storage Devices Storage Devices Clusters Clusters Sites Sites d…" at bounding box center [848, 183] width 1263 height 169
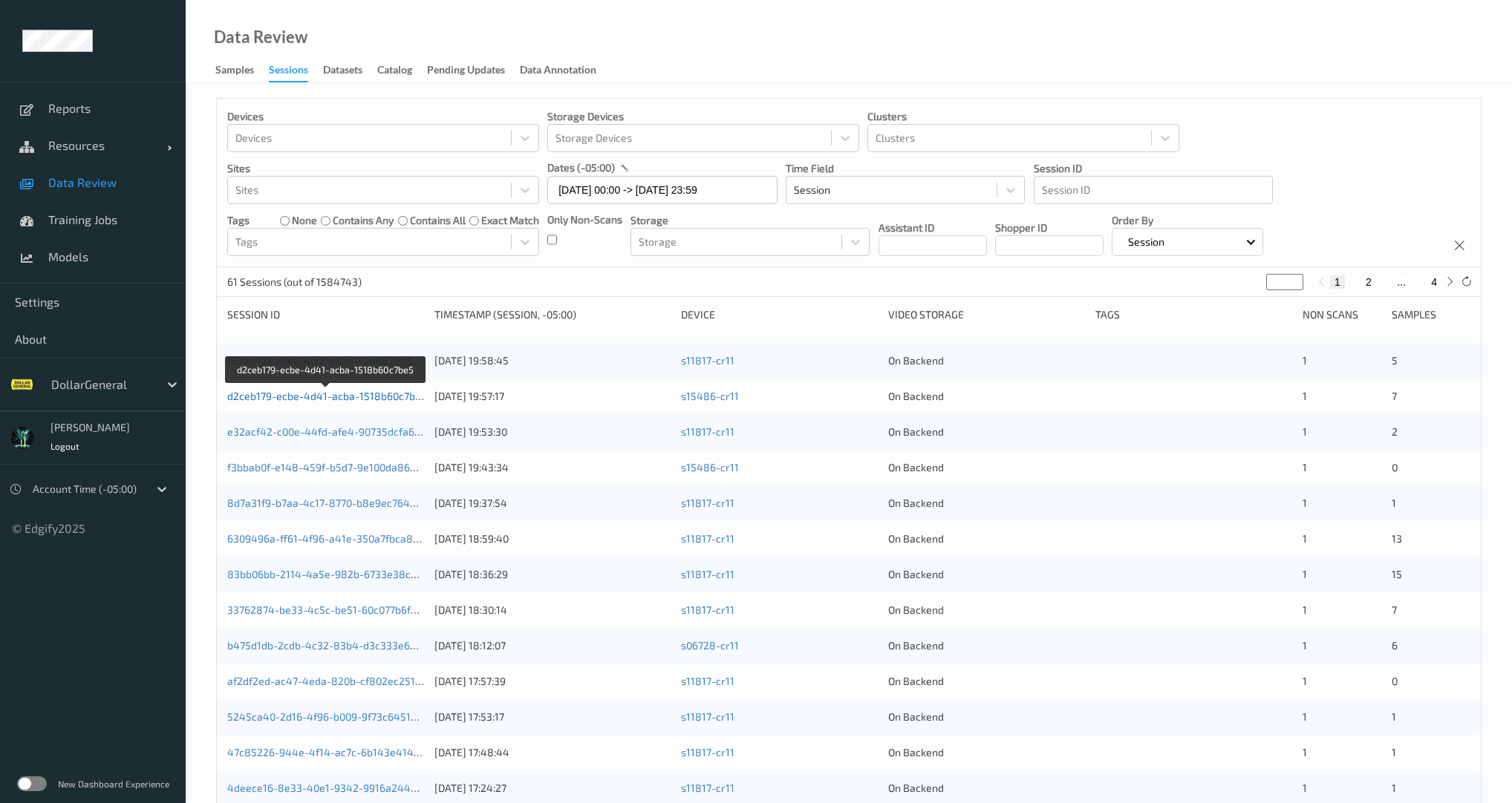
click at [382, 397] on link "d2ceb179-ecbe-4d41-acba-1518b60c7be5" at bounding box center [327, 395] width 200 height 13
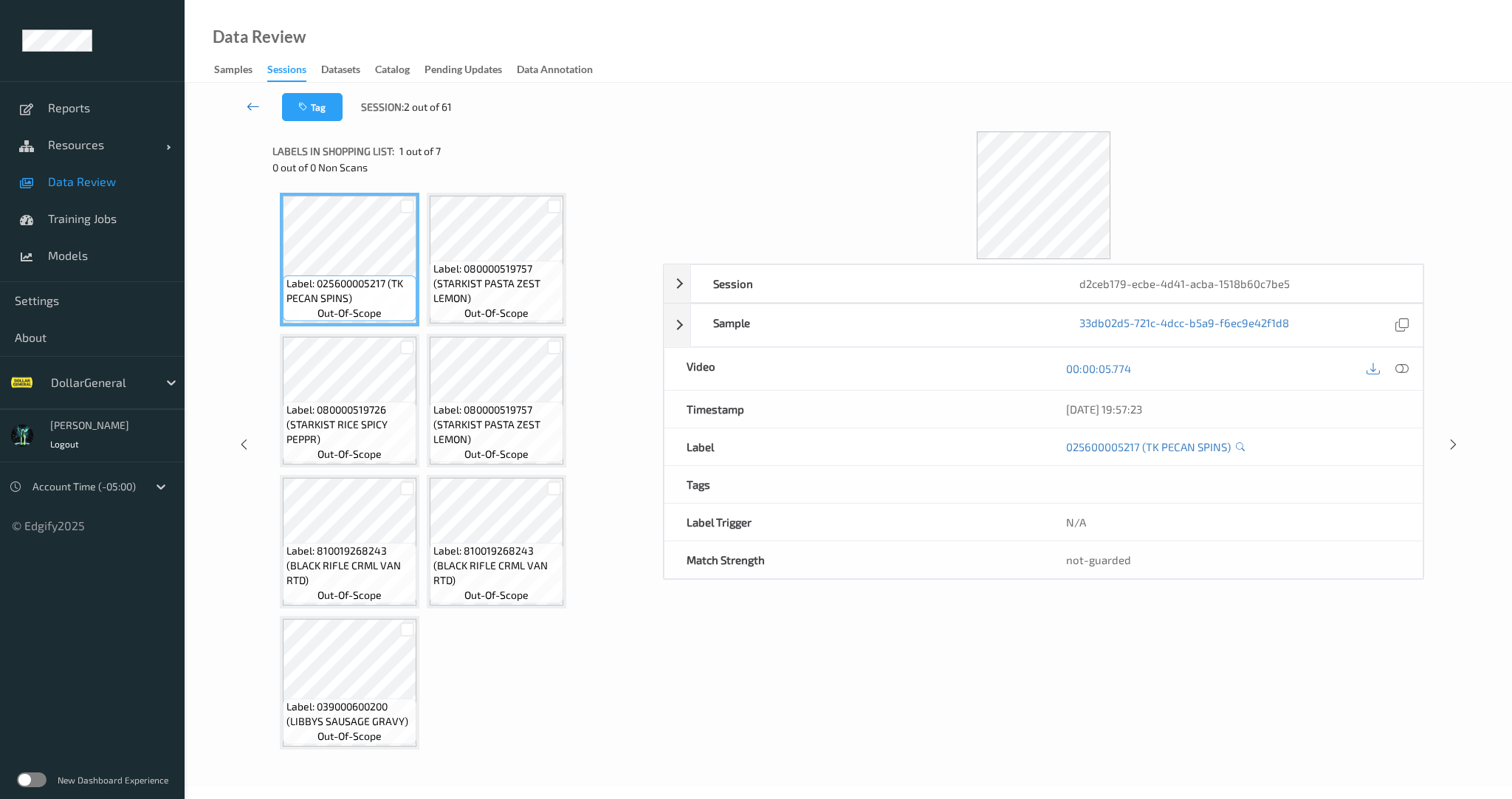
click at [240, 101] on link at bounding box center [254, 107] width 57 height 28
